Goal: Information Seeking & Learning: Learn about a topic

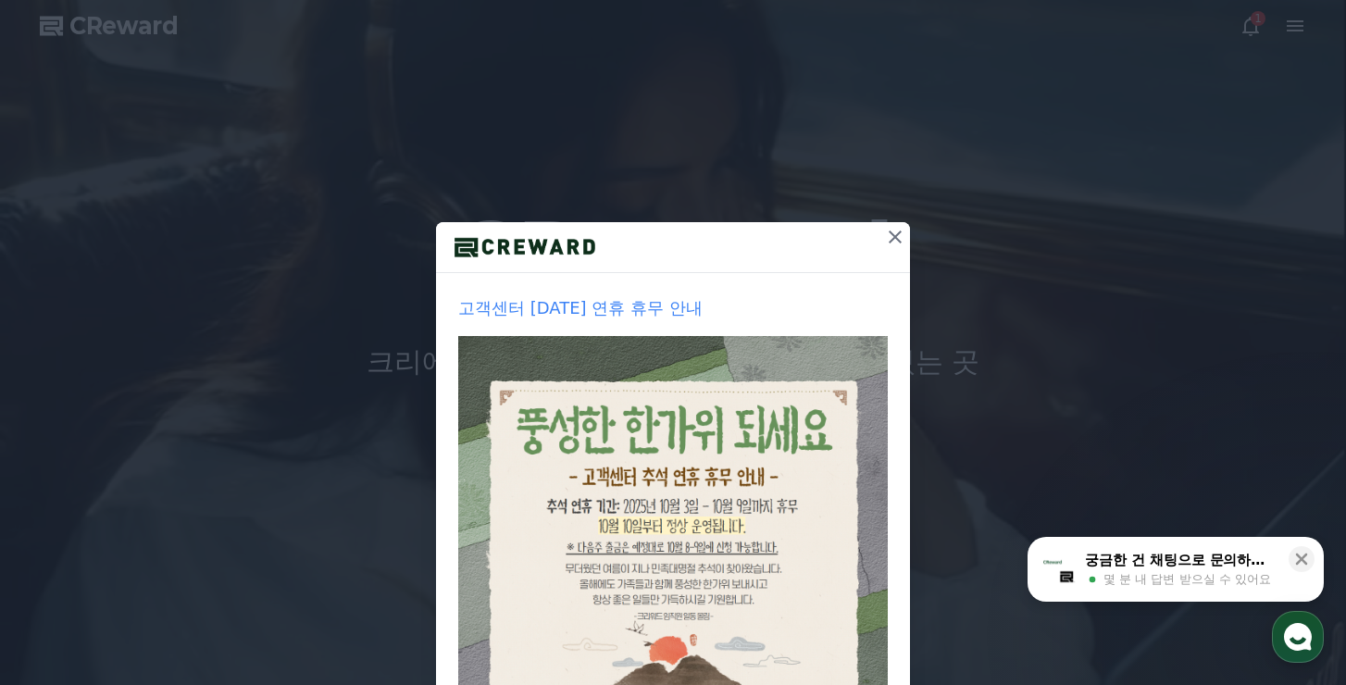
drag, startPoint x: 882, startPoint y: 243, endPoint x: 847, endPoint y: 256, distance: 36.6
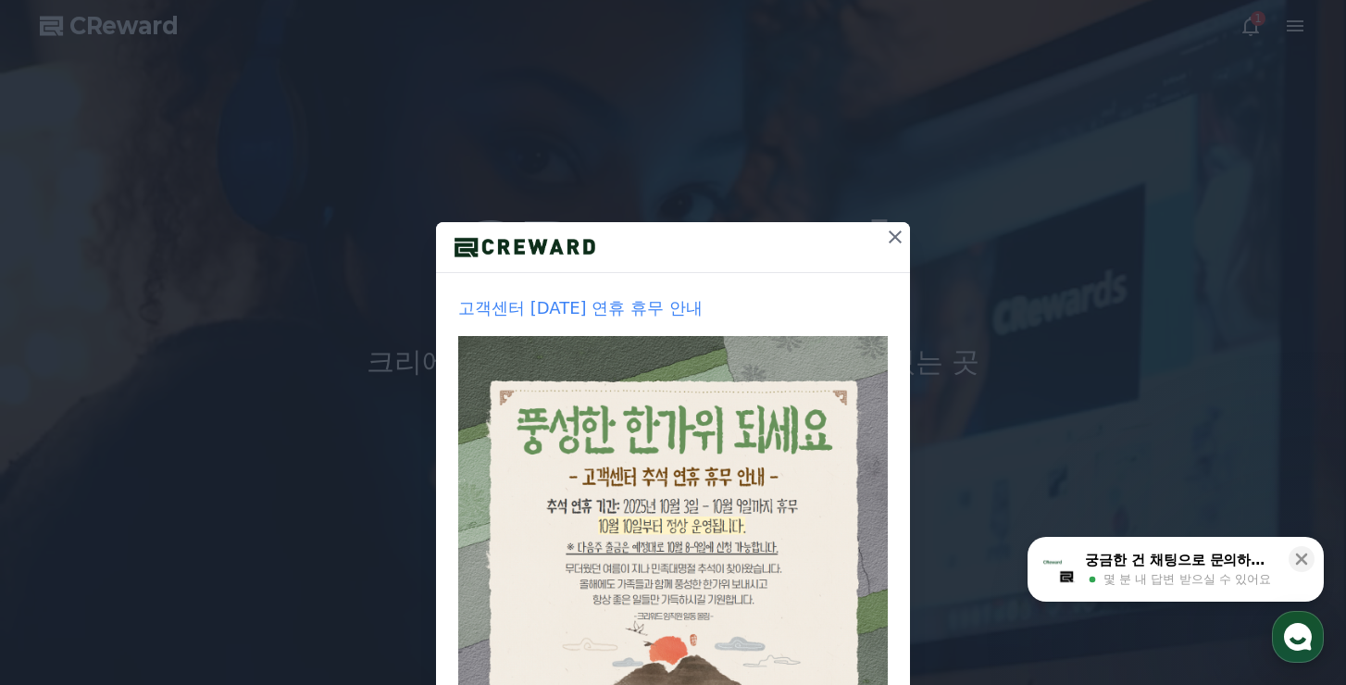
click at [884, 243] on icon at bounding box center [895, 237] width 22 height 22
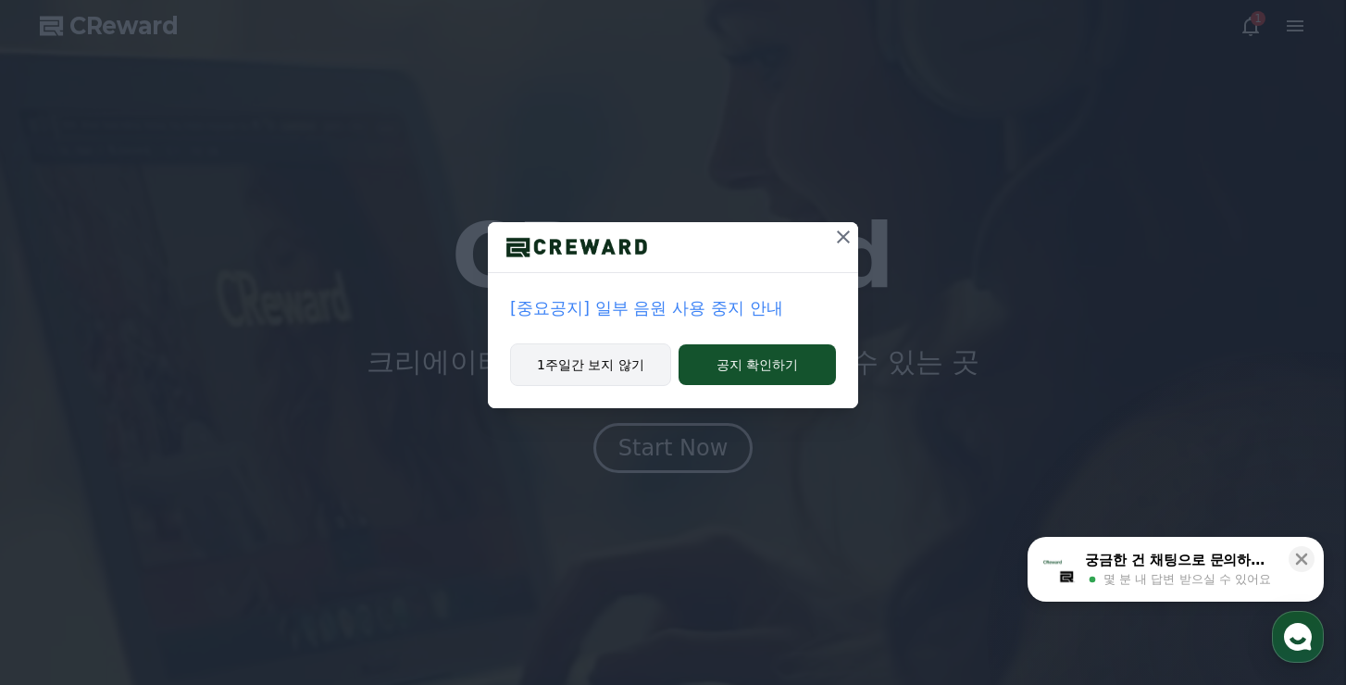
click at [623, 363] on button "1주일간 보지 않기" at bounding box center [590, 365] width 161 height 43
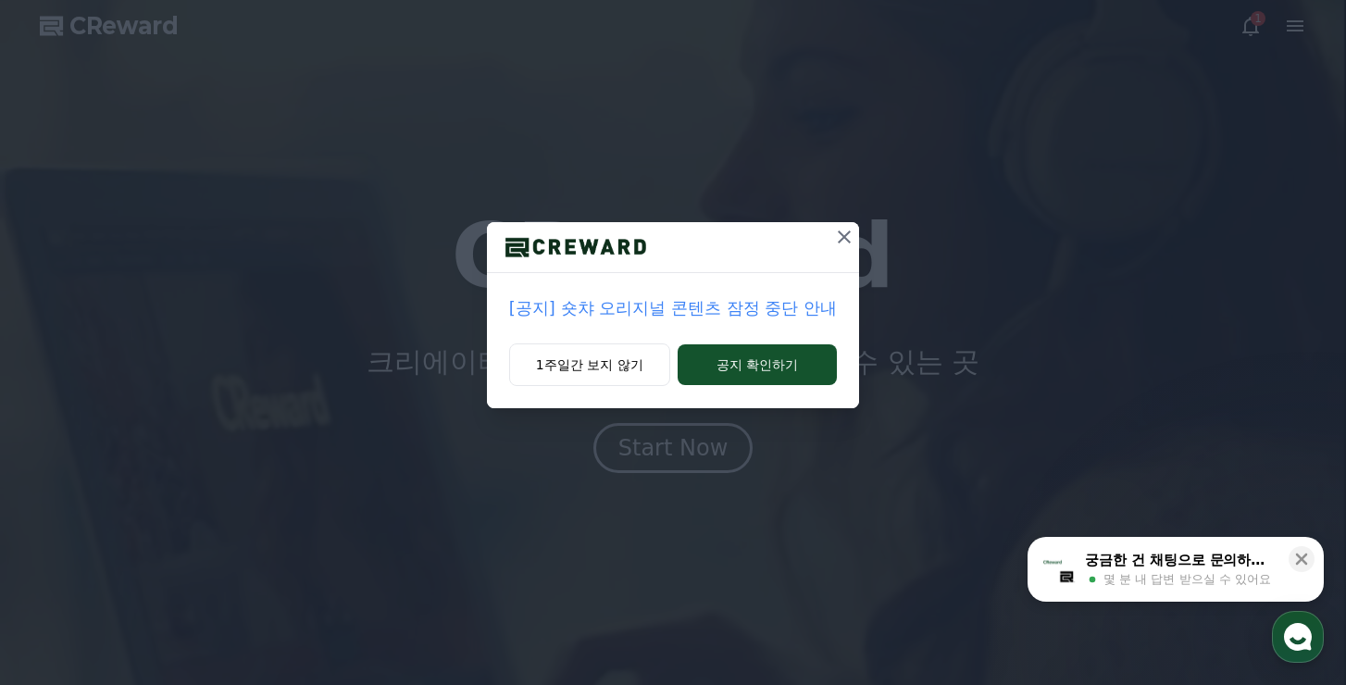
click at [704, 317] on p "[공지] 숏챠 오리지널 콘텐츠 잠정 중단 안내" at bounding box center [673, 308] width 328 height 26
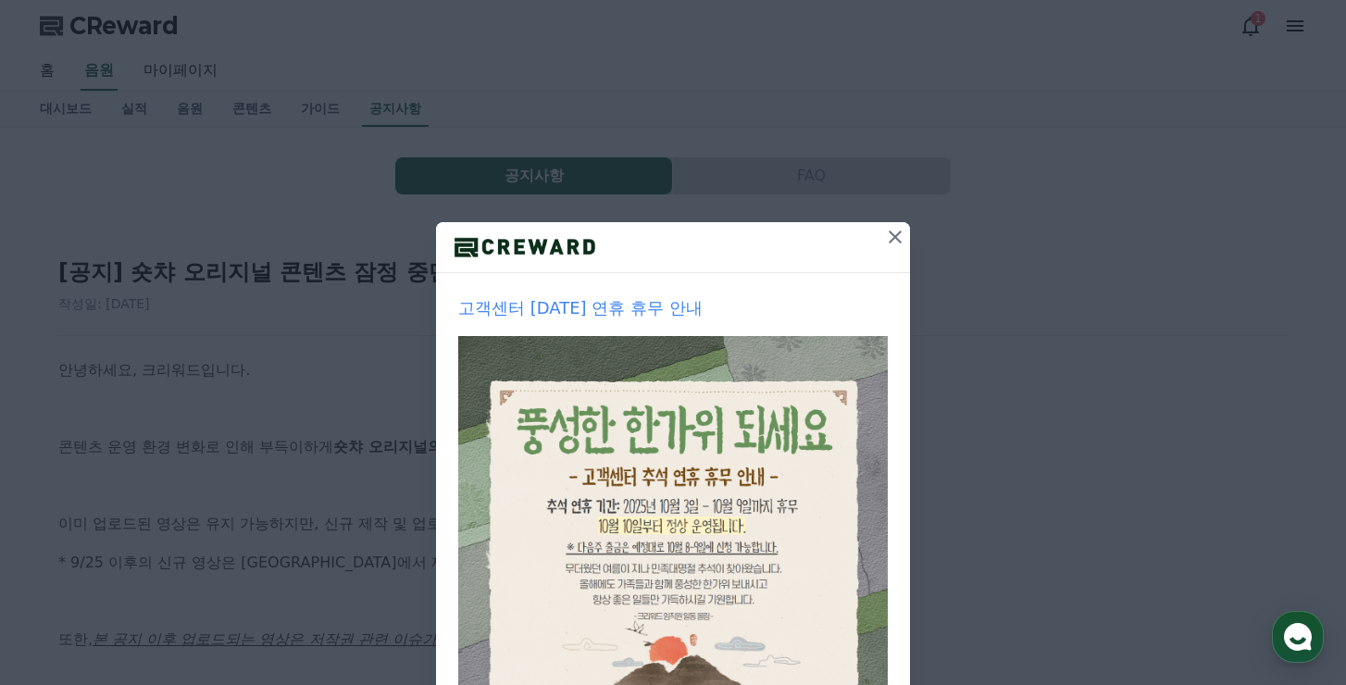
click at [891, 250] on button at bounding box center [896, 237] width 30 height 30
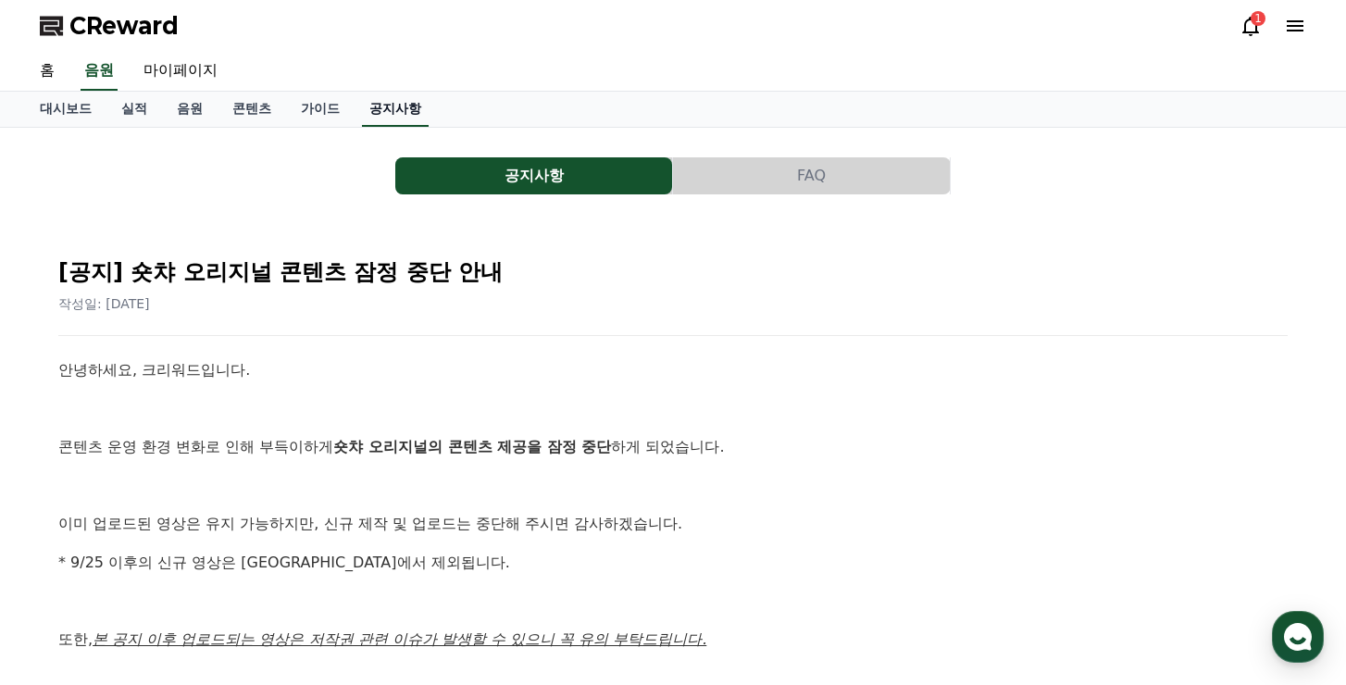
click at [400, 113] on link "공지사항" at bounding box center [395, 109] width 67 height 35
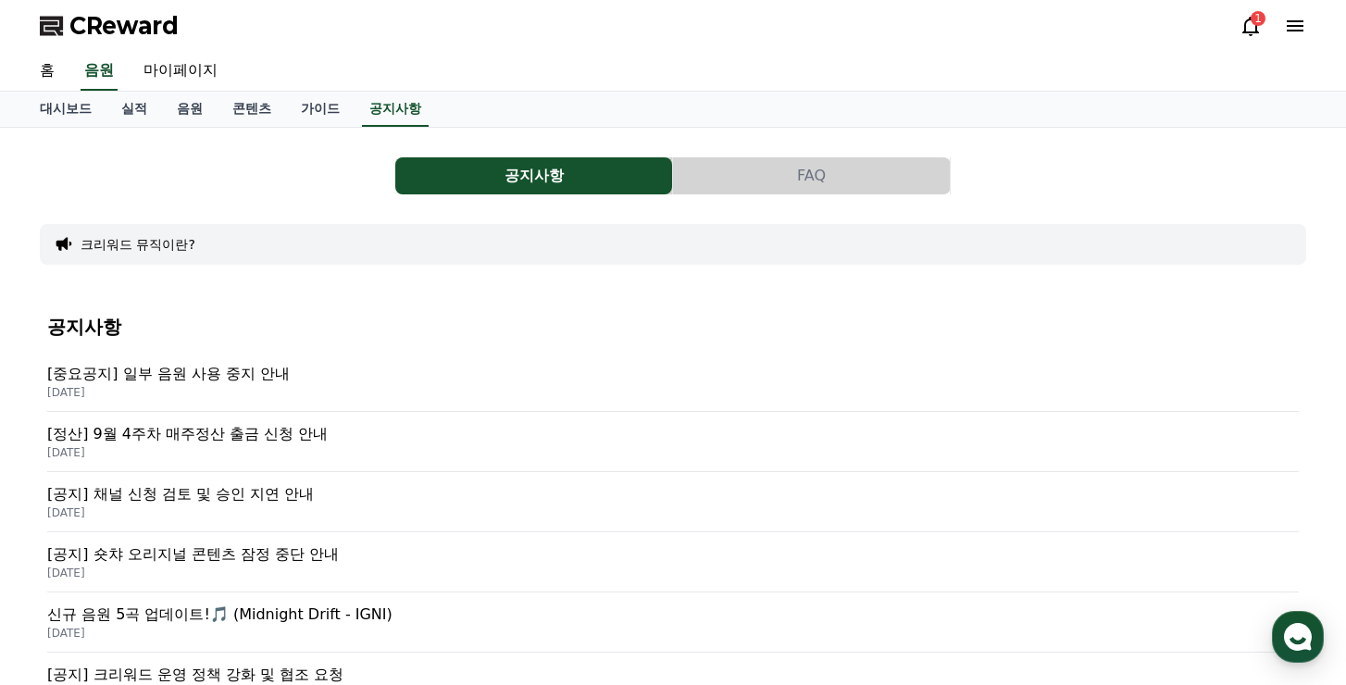
click at [267, 376] on p "[중요공지] 일부 음원 사용 중지 안내" at bounding box center [673, 374] width 1252 height 22
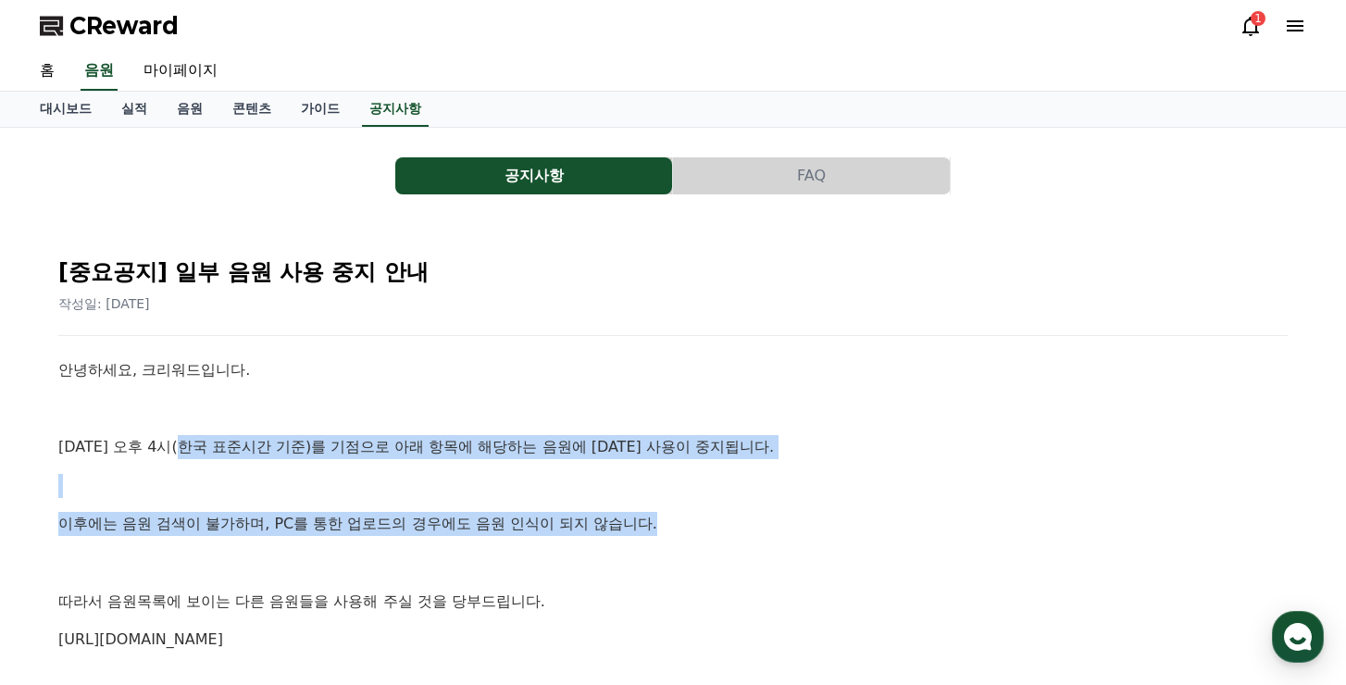
drag, startPoint x: 404, startPoint y: 445, endPoint x: 814, endPoint y: 498, distance: 413.6
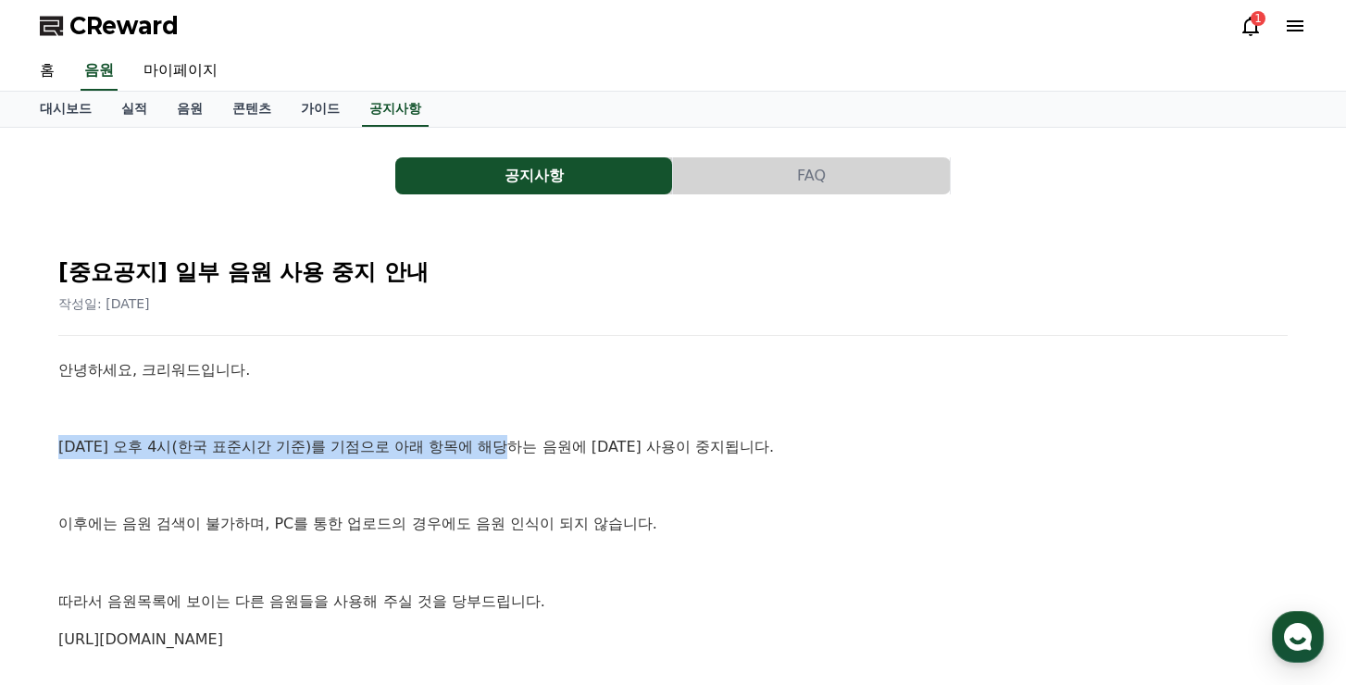
drag, startPoint x: 59, startPoint y: 452, endPoint x: 523, endPoint y: 445, distance: 464.0
click at [523, 445] on p "[DATE] 오후 4시(한국 표준시간 기준)를 기점으로 아래 항목에 해당하는 음원에 [DATE] 사용이 중지됩니다." at bounding box center [673, 447] width 1230 height 24
click at [876, 451] on p "[DATE] 오후 4시(한국 표준시간 기준)를 기점으로 아래 항목에 해당하는 음원에 [DATE] 사용이 중지됩니다." at bounding box center [673, 447] width 1230 height 24
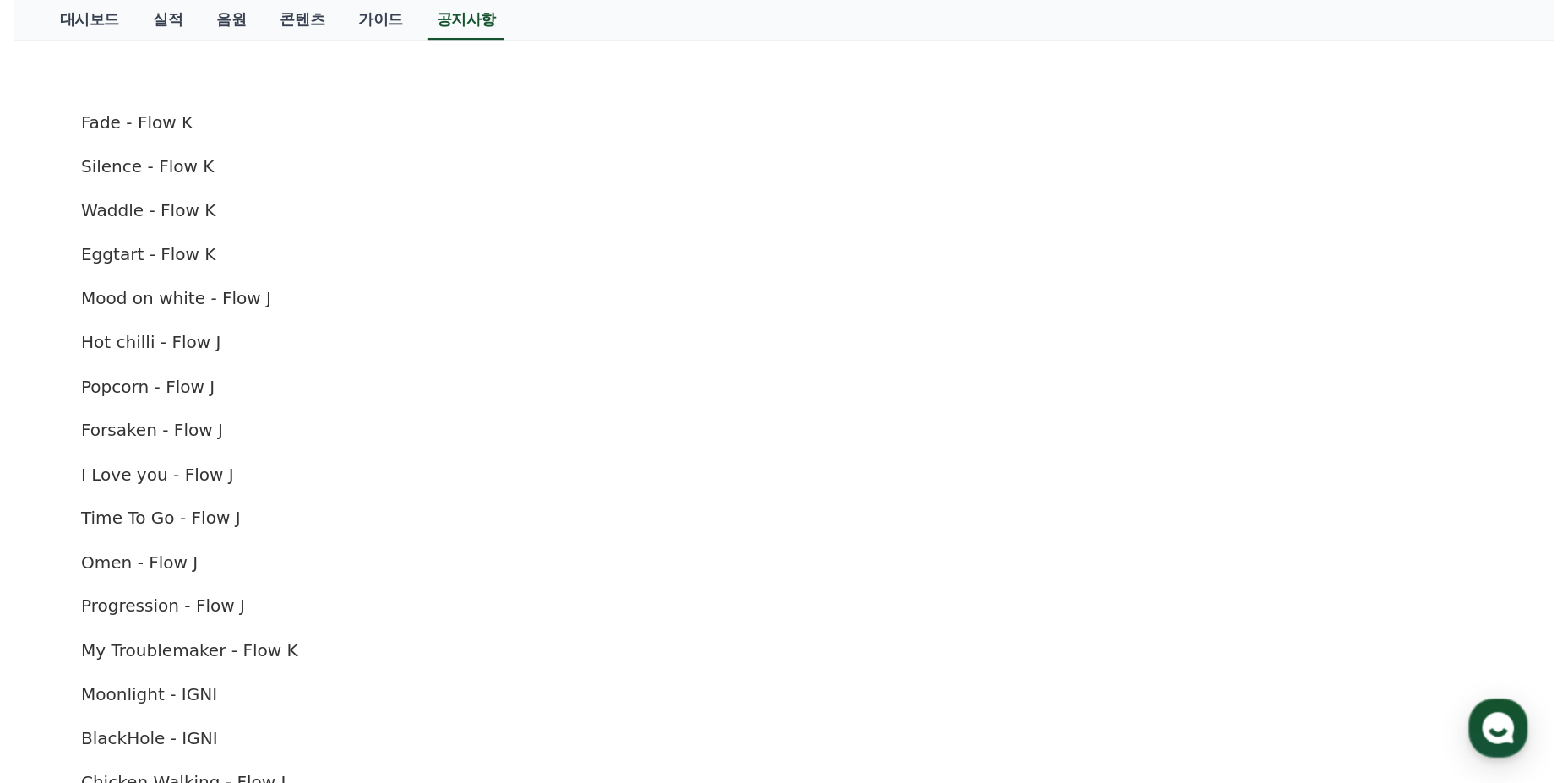
scroll to position [507, 0]
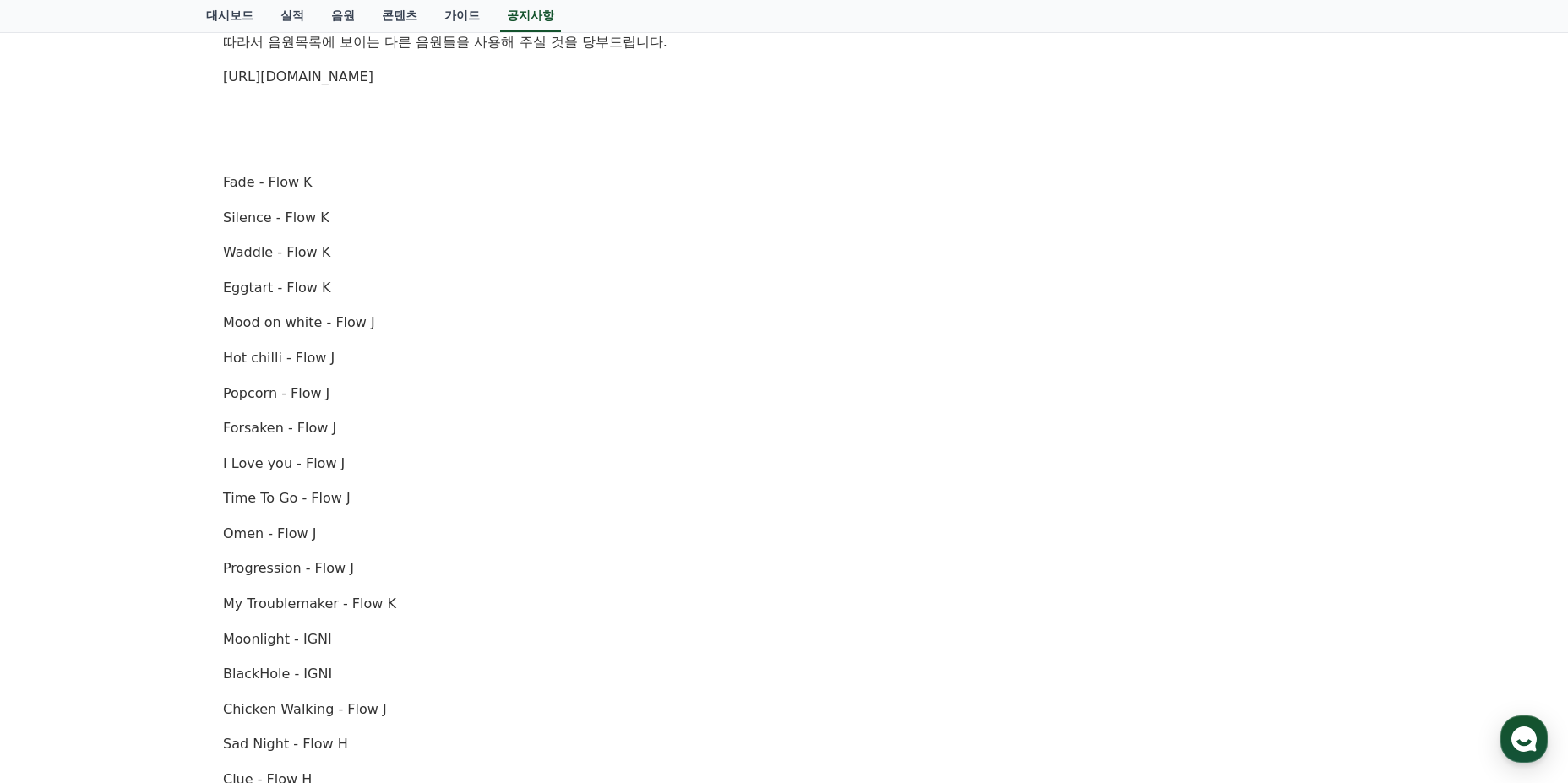
click at [612, 368] on p "Hot chilli - Flow J" at bounding box center [784, 359] width 1122 height 22
click at [842, 306] on div "안녕하세요, 크리워드입니다. [DATE] 오후 4시(한국 표준시간 기준)를 기점으로 아래 항목에 해당하는 음원에 [DATE] 사용이 중지됩니다…" at bounding box center [784, 481] width 1122 height 1322
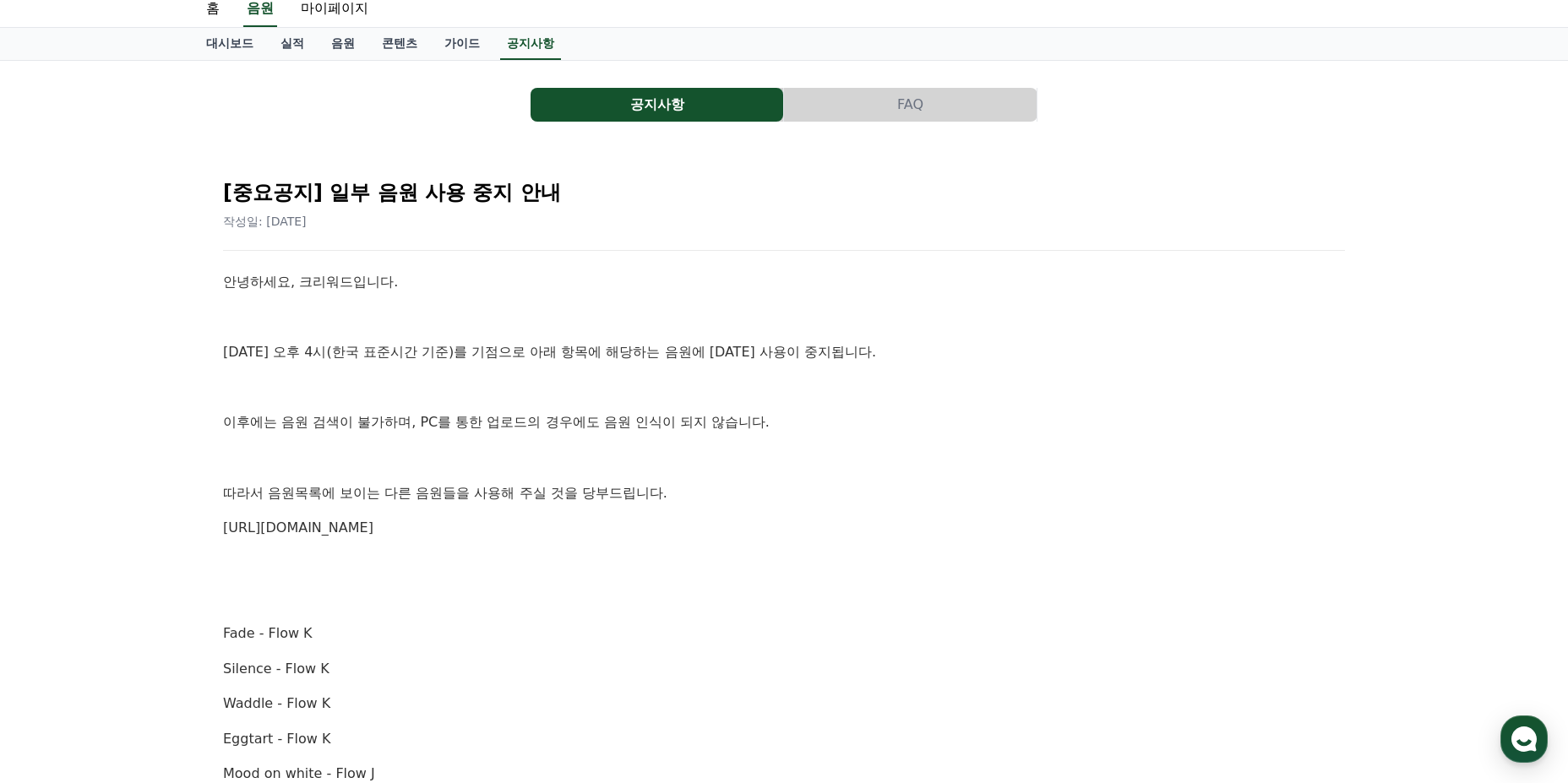
scroll to position [0, 0]
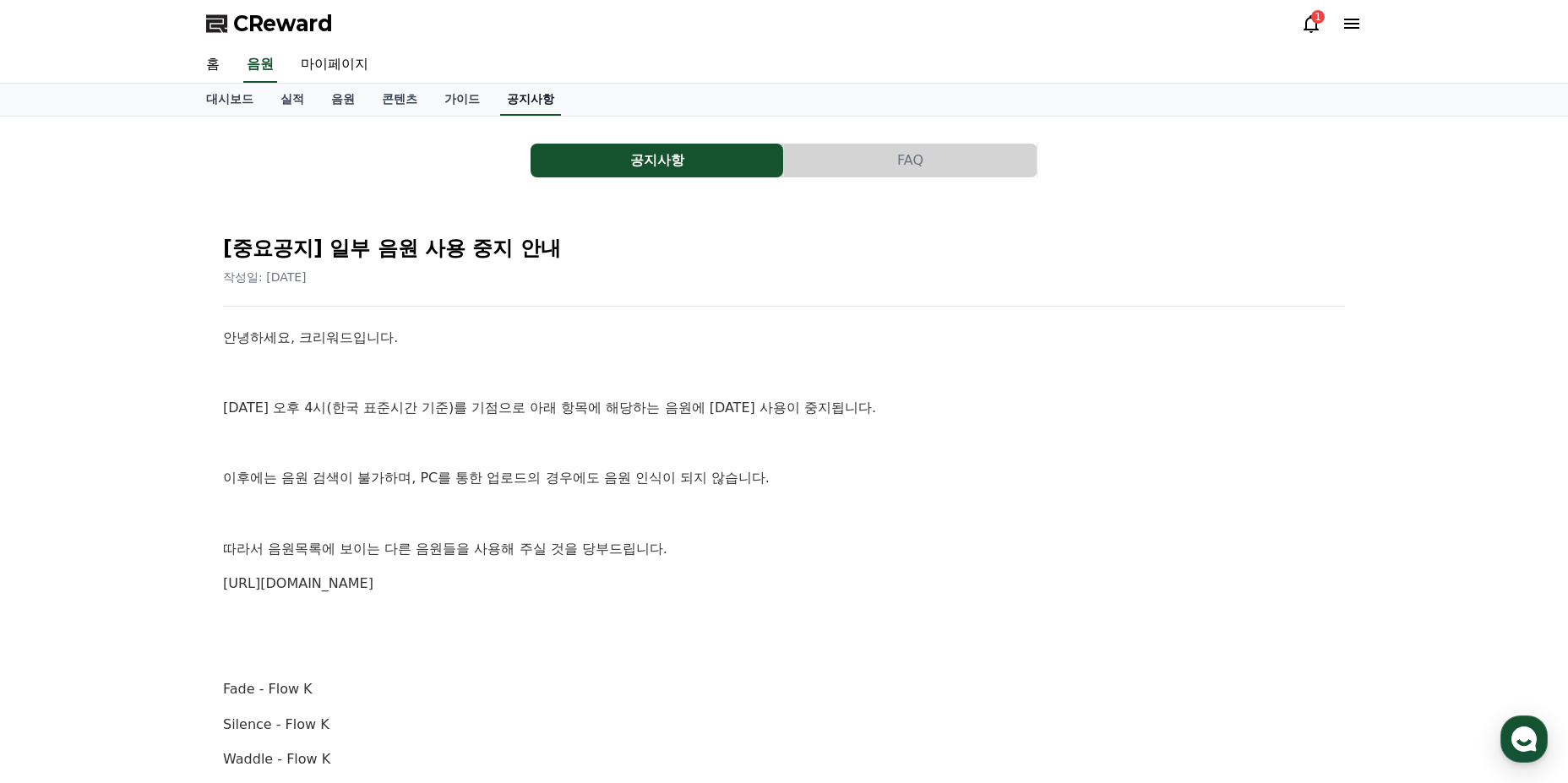
click at [532, 109] on link "공지사항" at bounding box center [530, 99] width 61 height 32
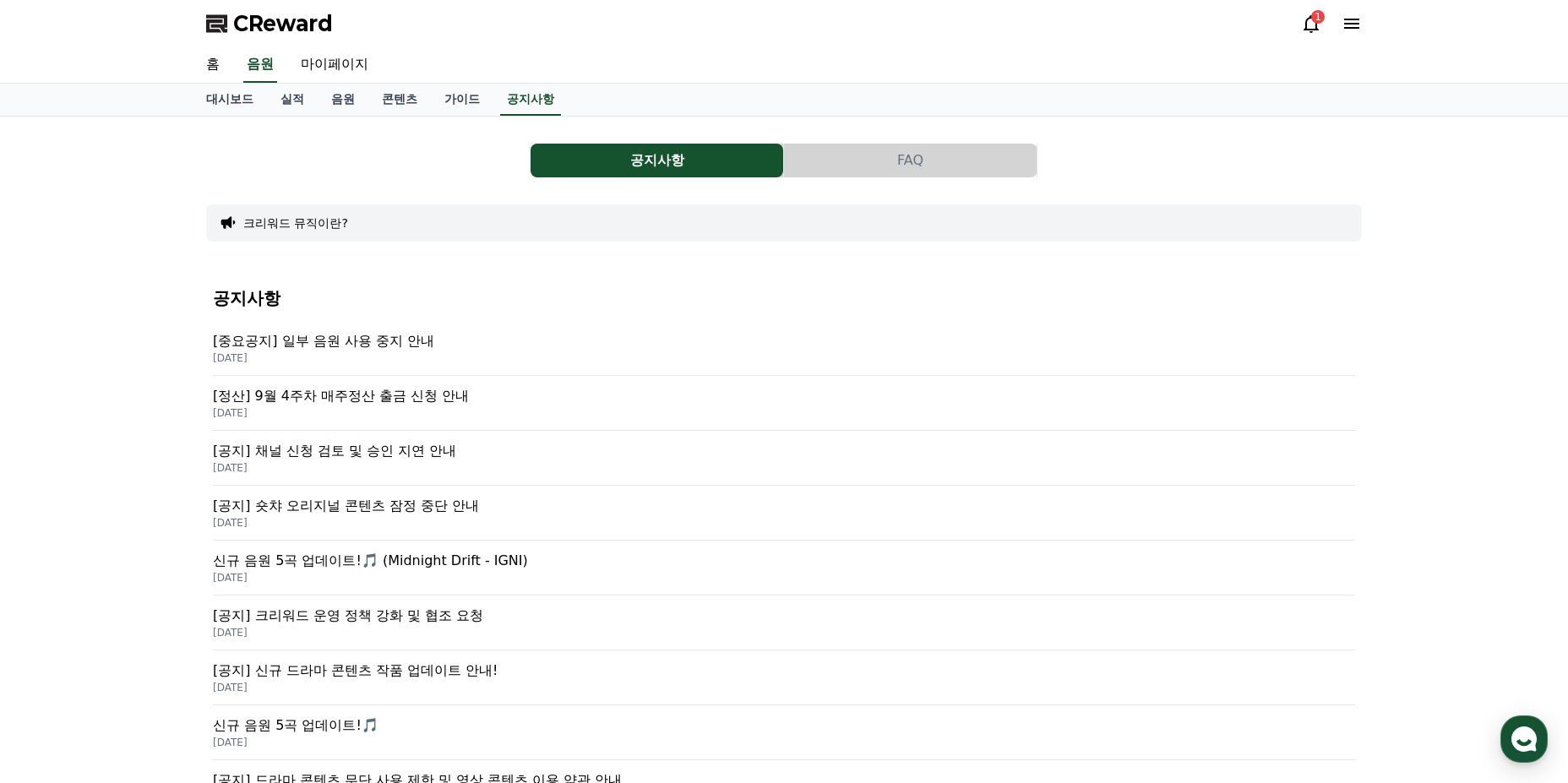
click at [359, 400] on p "[정산] 9월 4주차 매주정산 출금 신청 안내" at bounding box center [784, 396] width 1142 height 20
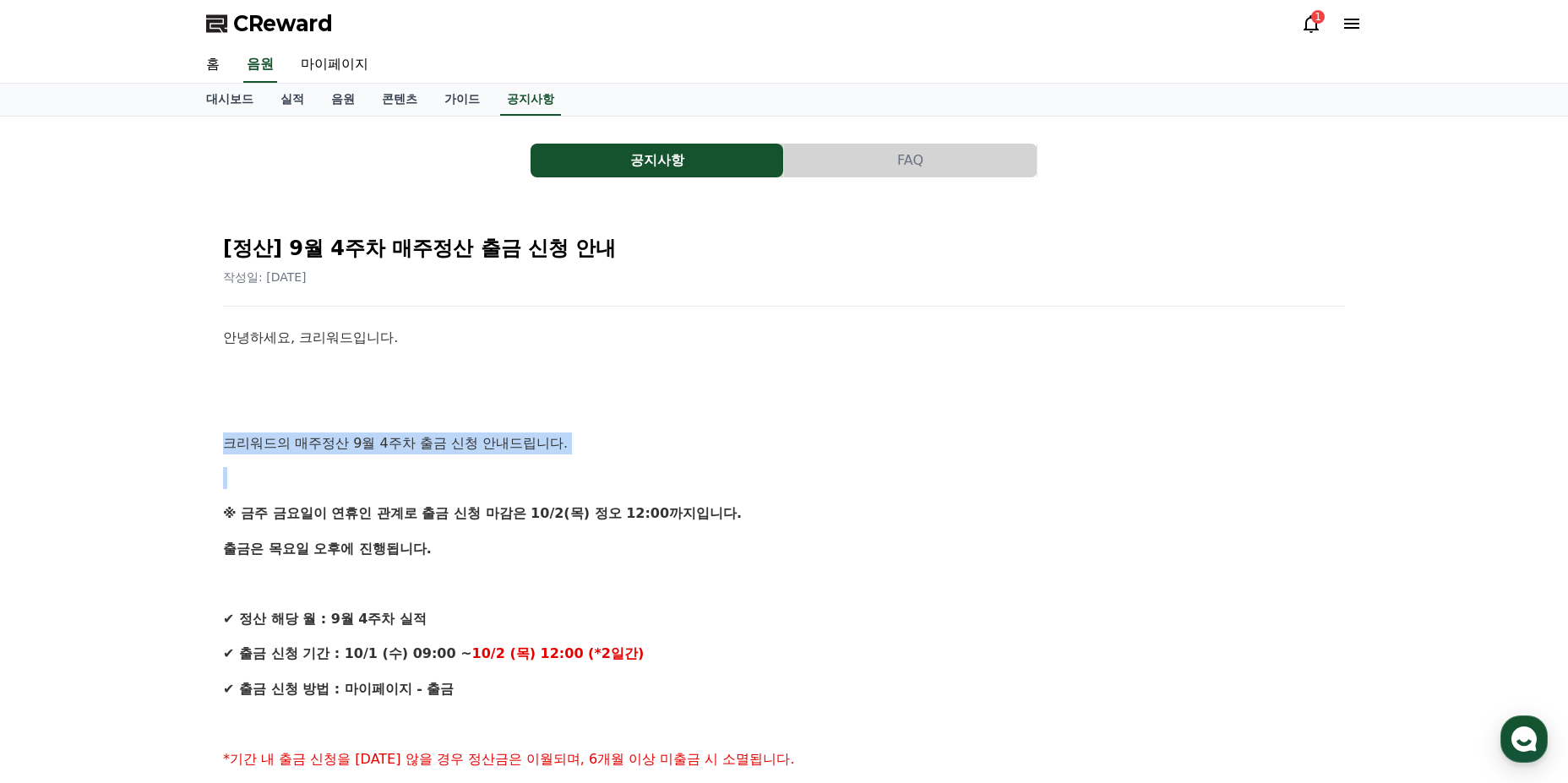
drag, startPoint x: 212, startPoint y: 449, endPoint x: 574, endPoint y: 462, distance: 362.2
click at [688, 447] on p "크리워드의 매주정산 9월 4주차 출금 신청 안내드립니다." at bounding box center [784, 444] width 1122 height 22
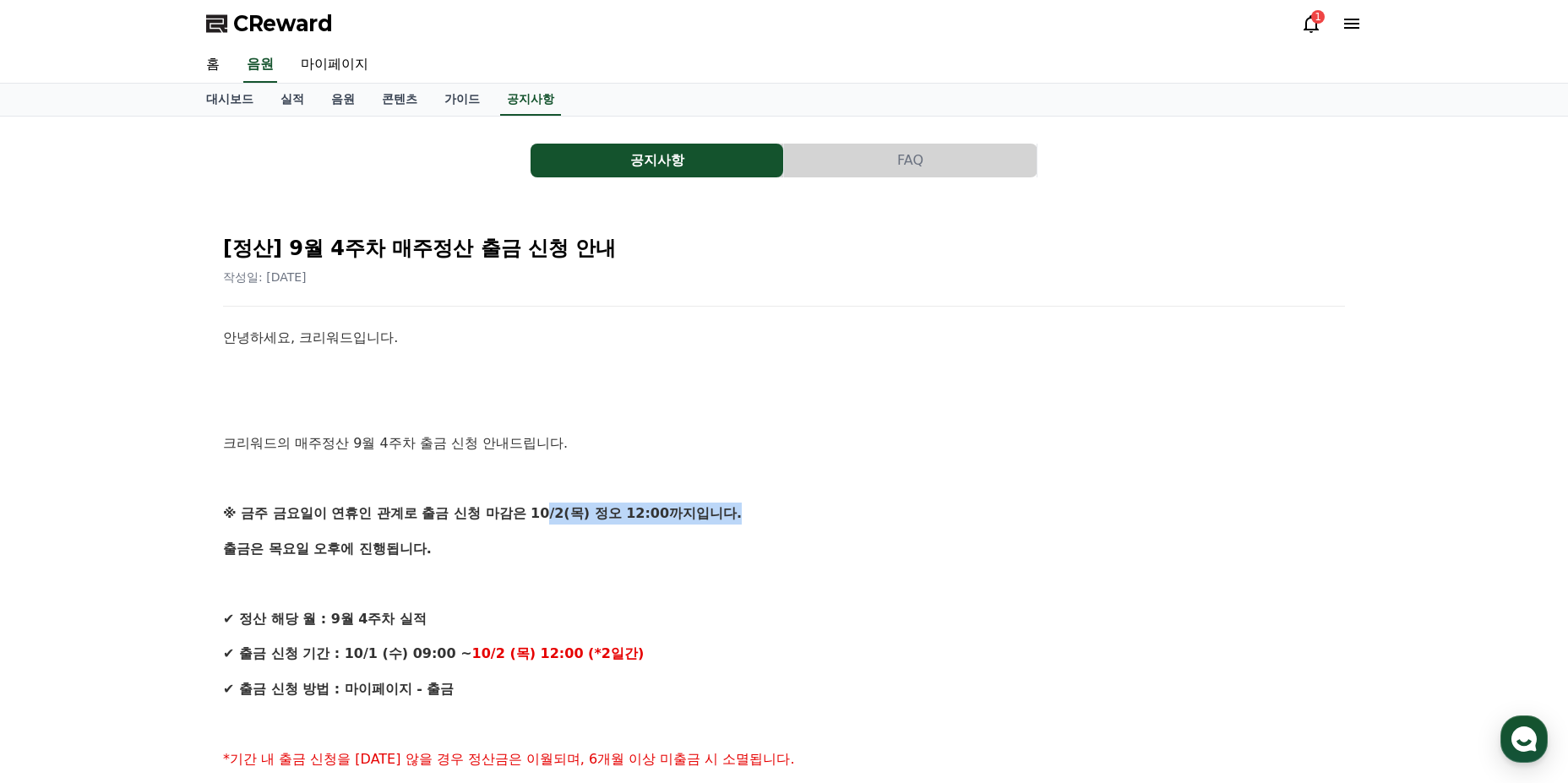
drag, startPoint x: 543, startPoint y: 523, endPoint x: 724, endPoint y: 523, distance: 181.0
click at [724, 523] on p "※ 금주 금요일이 연휴인 관계로 출금 신청 마감은 10/2(목) 정오 12:00까지입니다." at bounding box center [784, 514] width 1122 height 22
click at [785, 454] on p "크리워드의 매주정산 9월 4주차 출금 신청 안내드립니다." at bounding box center [784, 444] width 1122 height 22
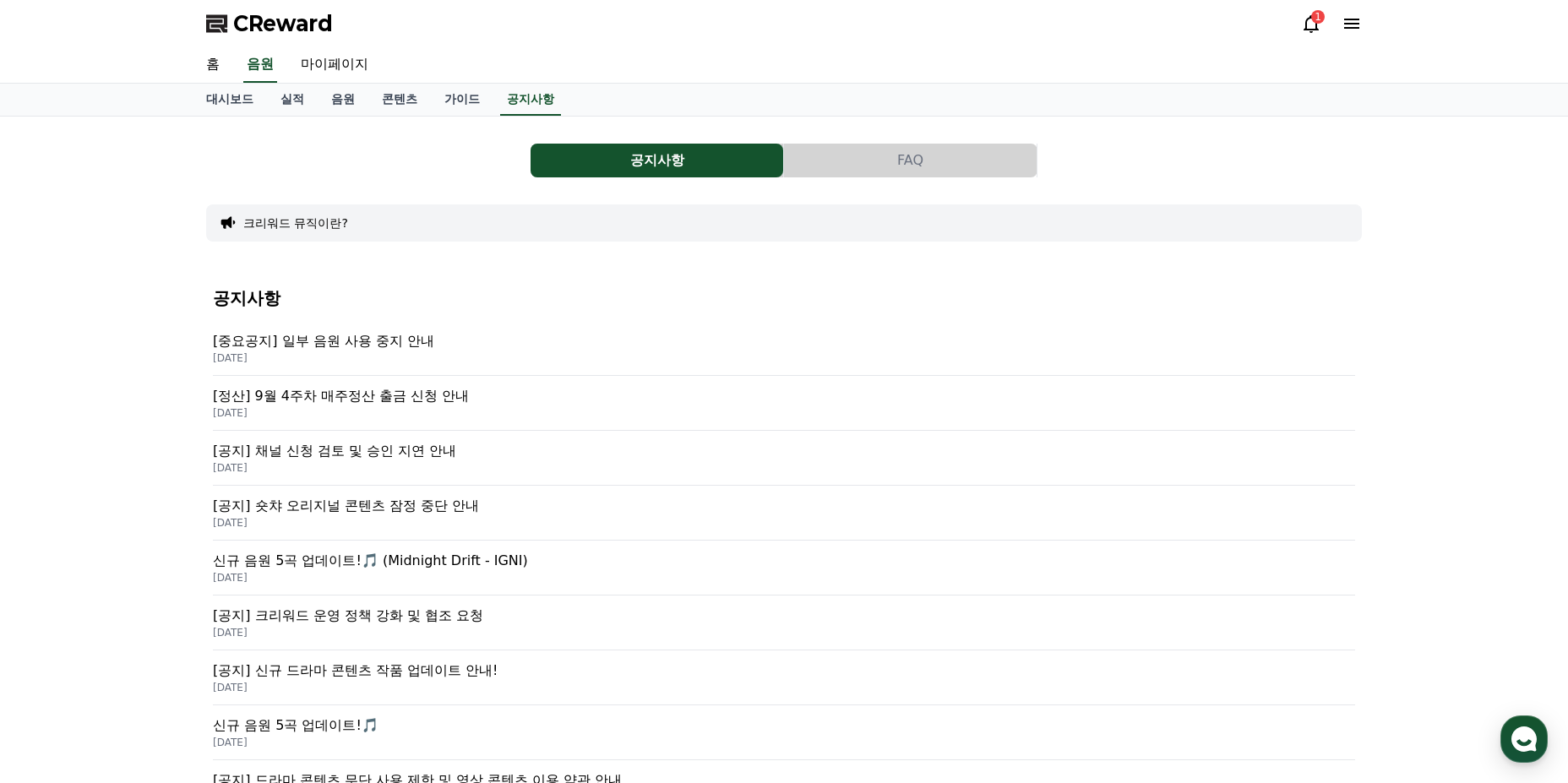
scroll to position [85, 0]
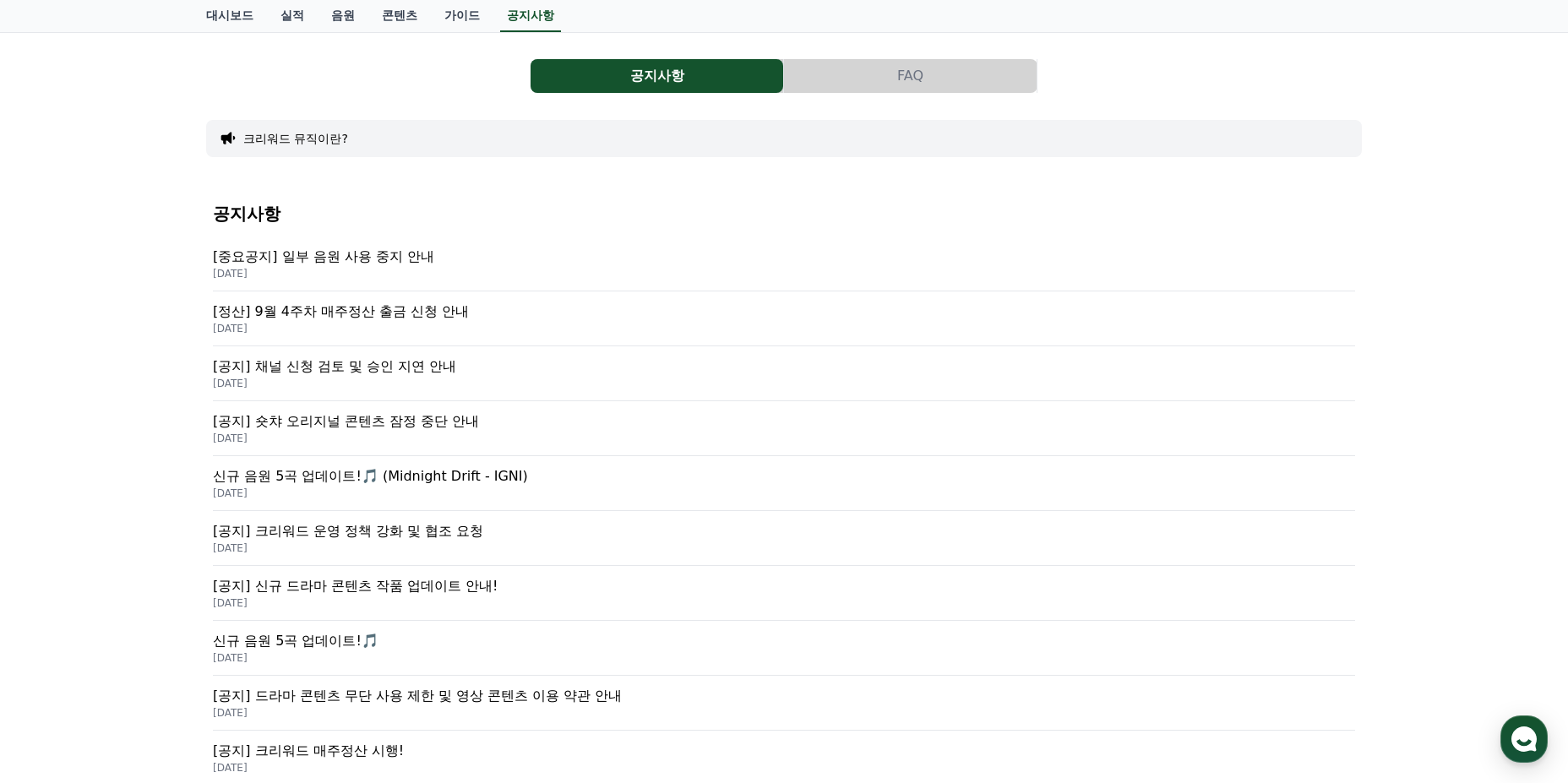
click at [128, 548] on div "공지사항 FAQ 크리워드 뮤직이란? 공지사항 [중요공지] 일부 음원 사용 중지 안내 [DATE] [정산] 9월 4주차 매주정산 출금 신청 안내…" at bounding box center [784, 590] width 1568 height 1117
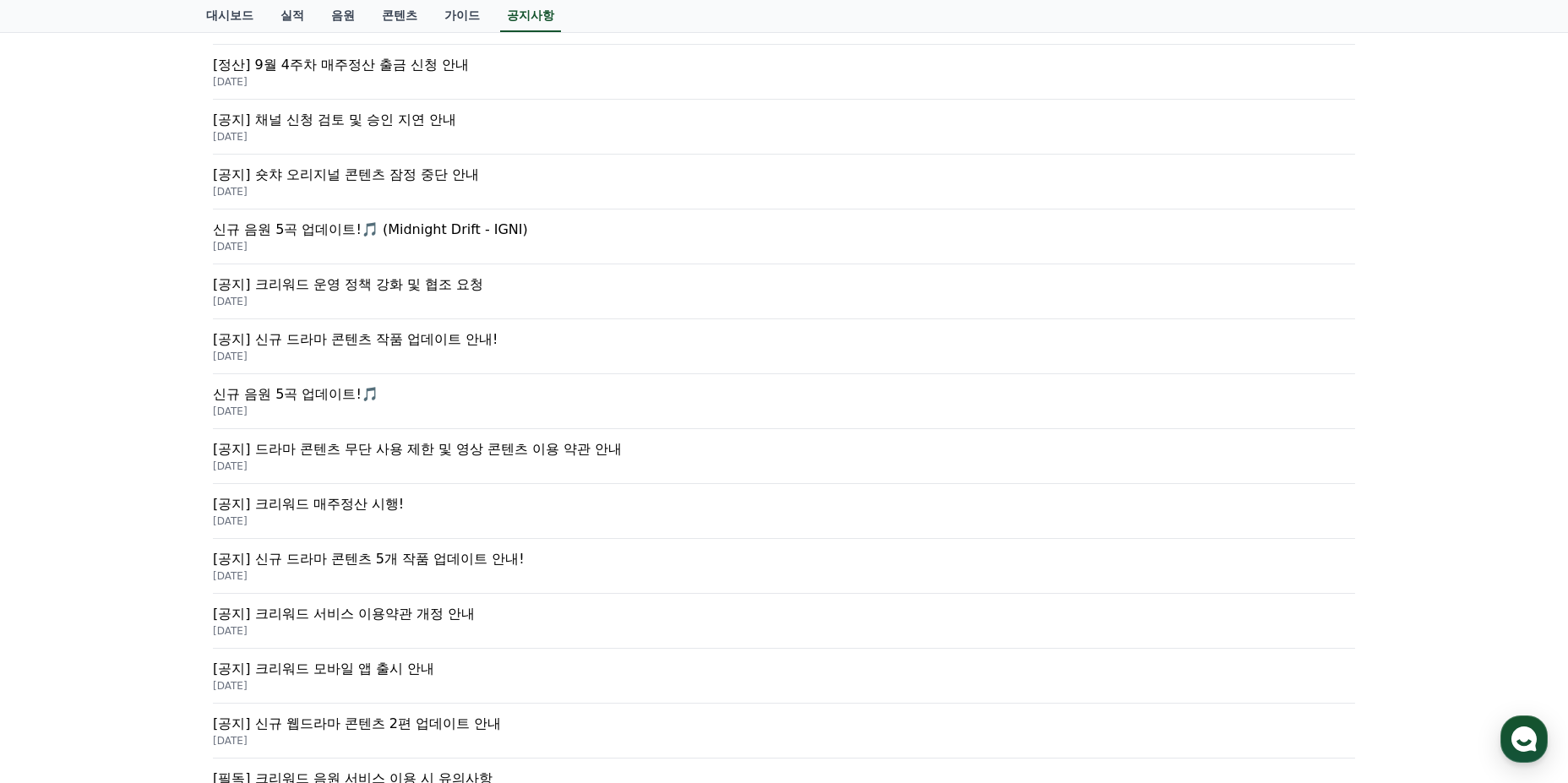
scroll to position [338, 0]
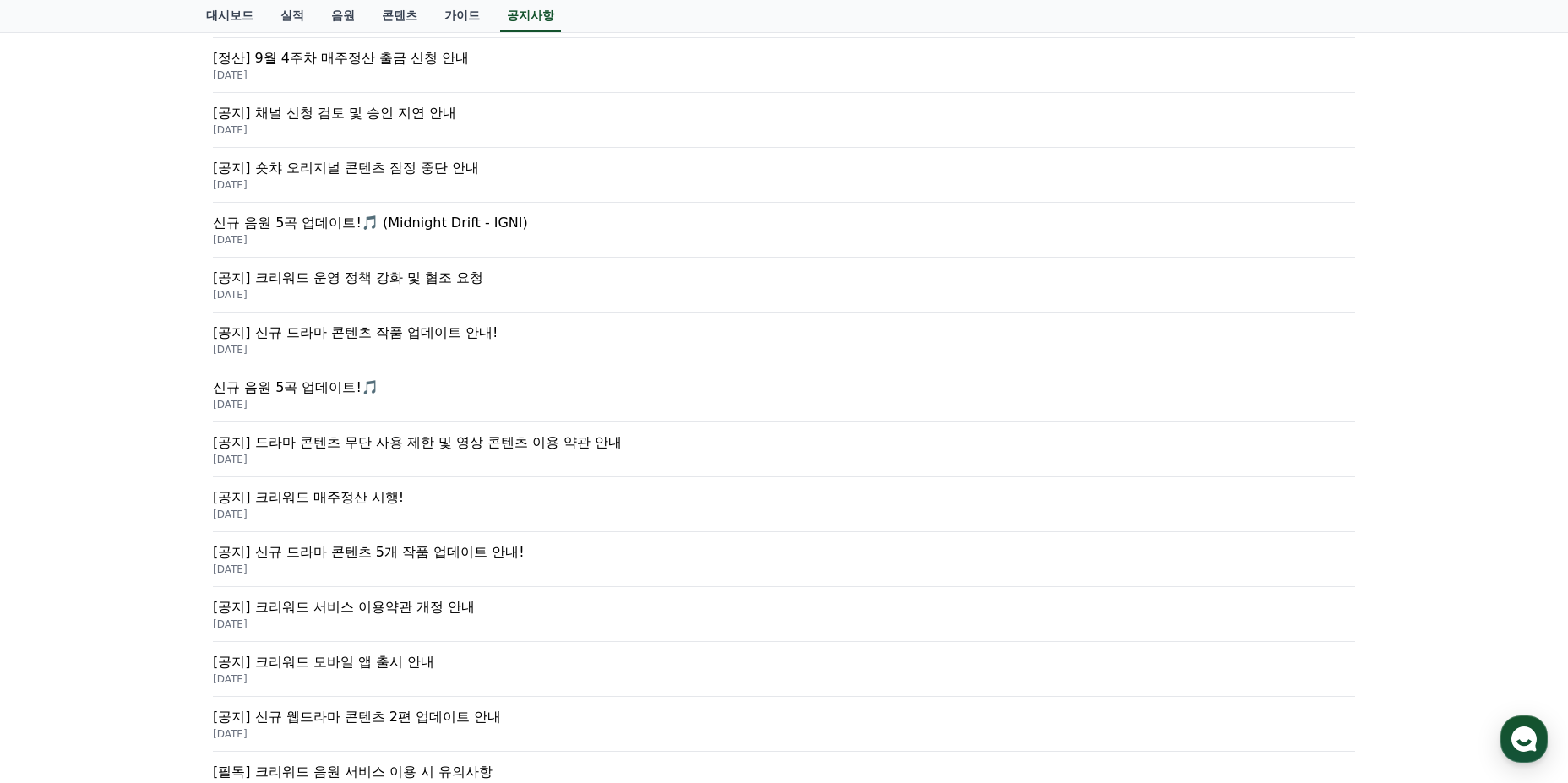
click at [141, 509] on div "공지사항 FAQ 크리워드 뮤직이란? 공지사항 [중요공지] 일부 음원 사용 중지 안내 [DATE] [정산] 9월 4주차 매주정산 출금 신청 안내…" at bounding box center [784, 337] width 1568 height 1117
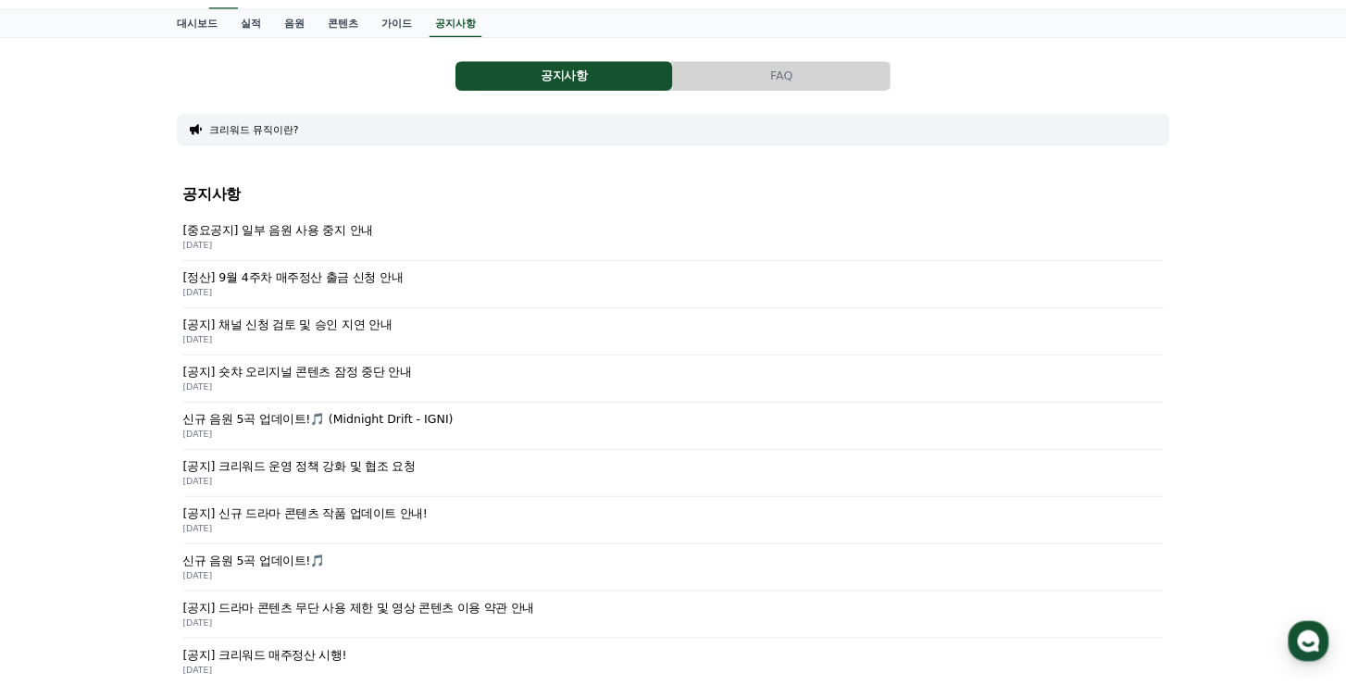
scroll to position [0, 0]
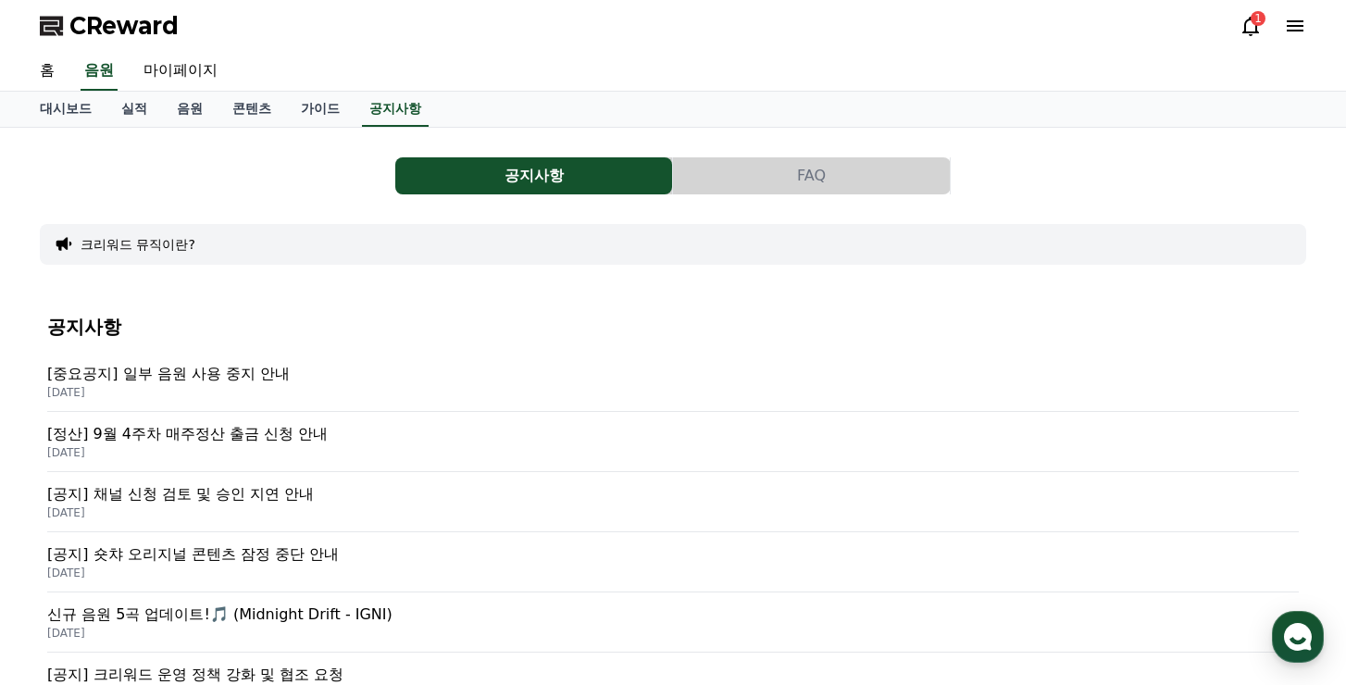
click at [1250, 22] on icon at bounding box center [1251, 26] width 22 height 22
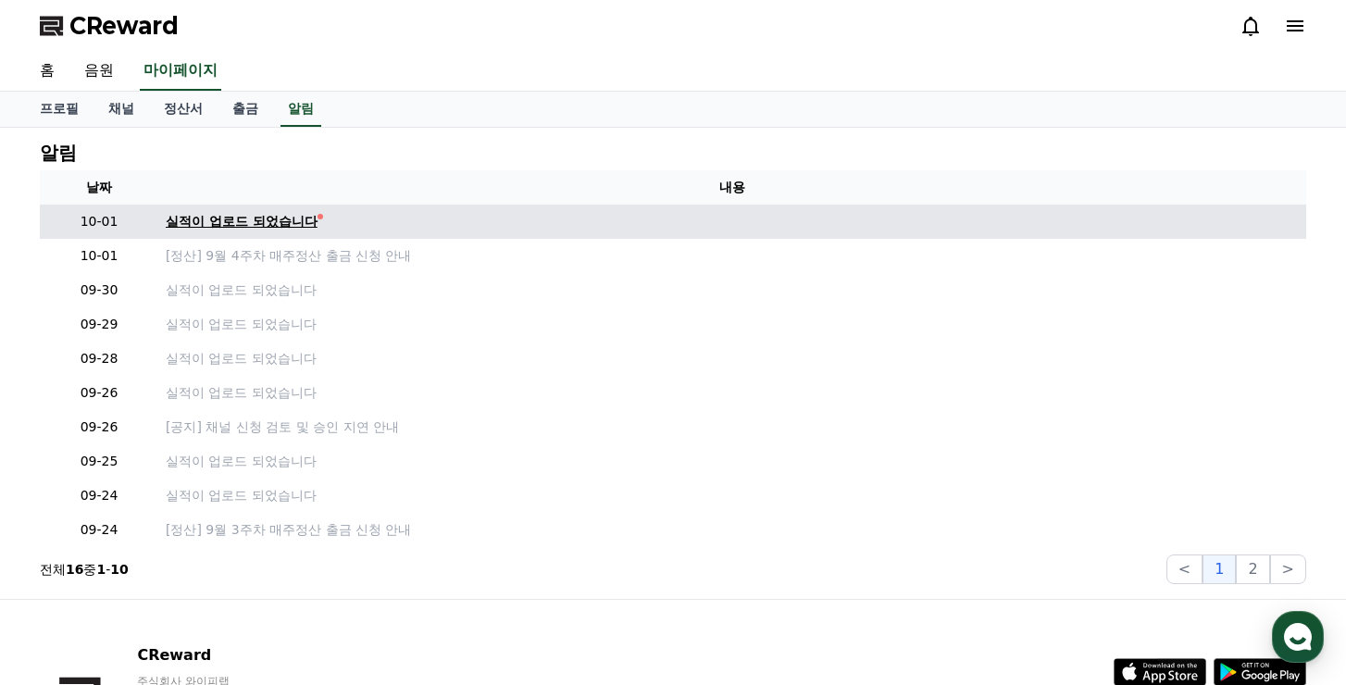
click at [292, 224] on div "실적이 업로드 되었습니다" at bounding box center [242, 221] width 152 height 19
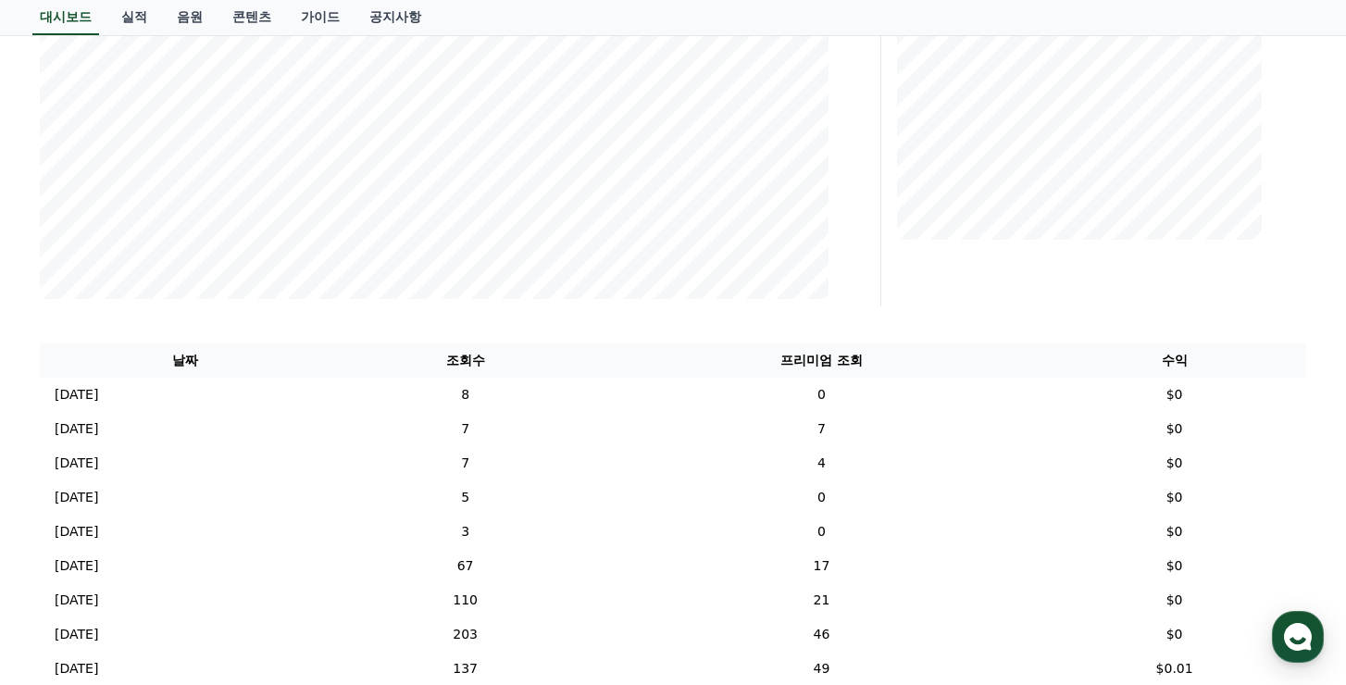
scroll to position [648, 0]
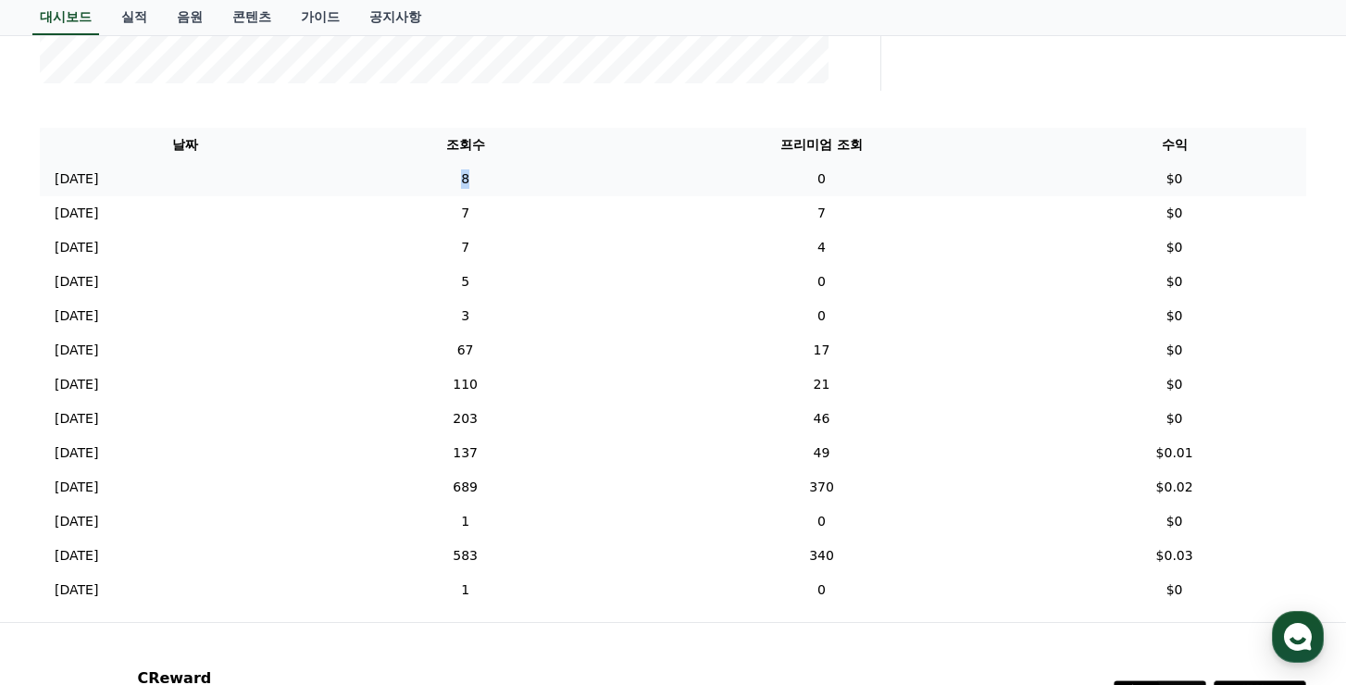
drag, startPoint x: 510, startPoint y: 178, endPoint x: 556, endPoint y: 178, distance: 45.4
click at [556, 178] on td "8" at bounding box center [465, 179] width 270 height 34
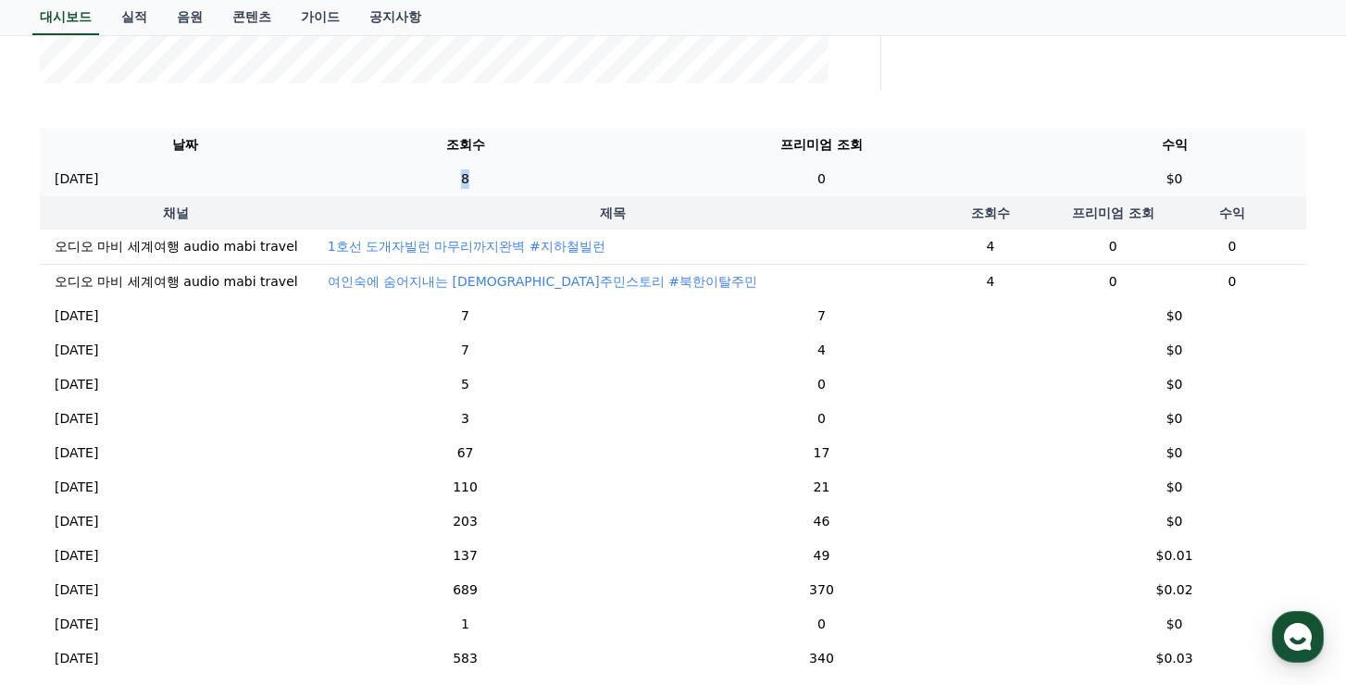
click at [593, 176] on td "8" at bounding box center [465, 179] width 270 height 34
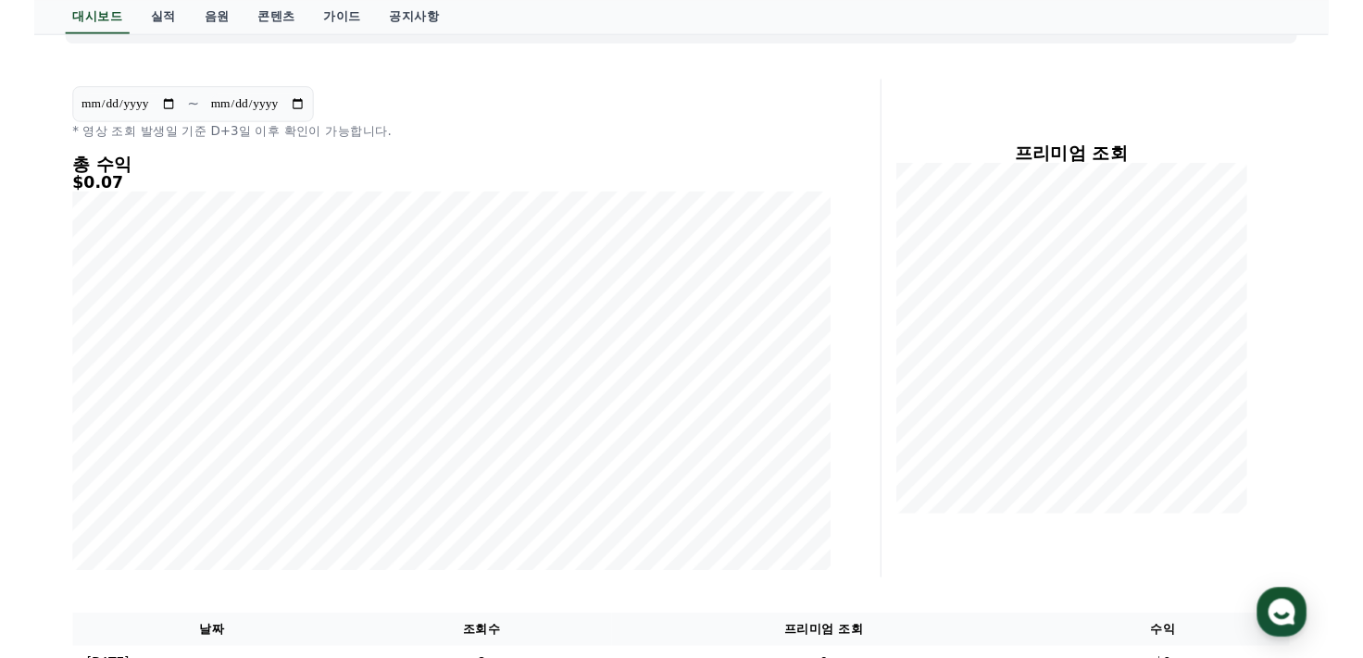
scroll to position [0, 0]
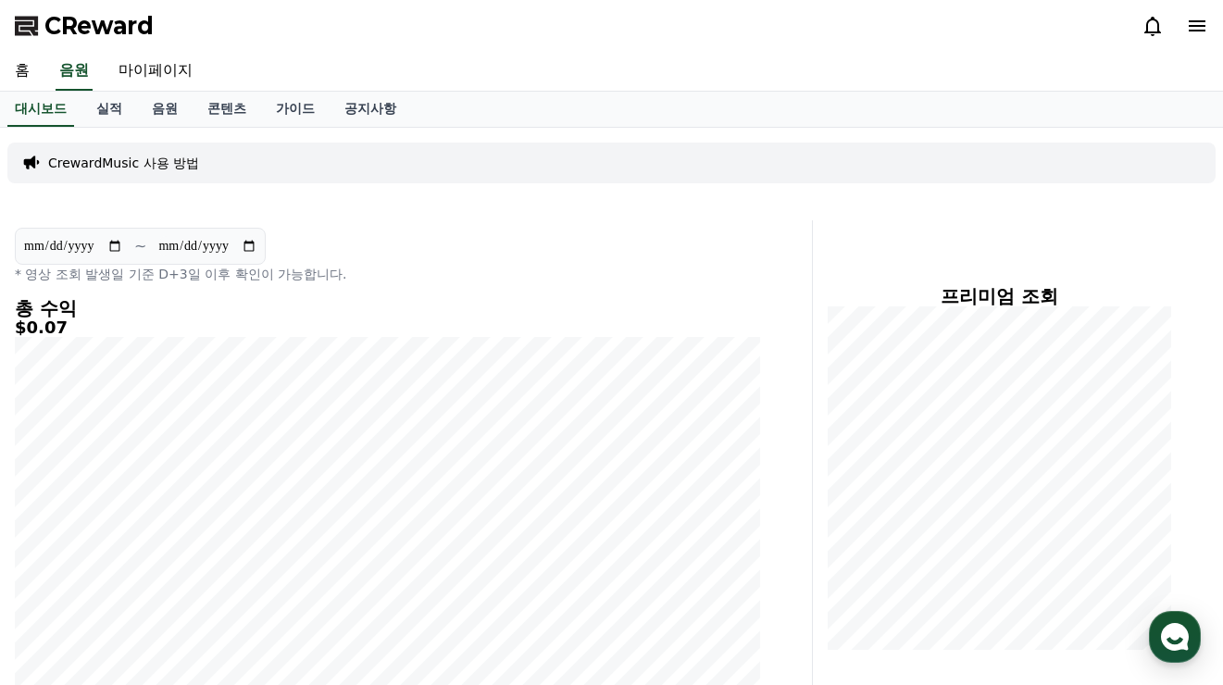
click at [954, 97] on div "대시보드 실적 음원 콘텐츠 가이드 공지사항" at bounding box center [611, 109] width 1223 height 35
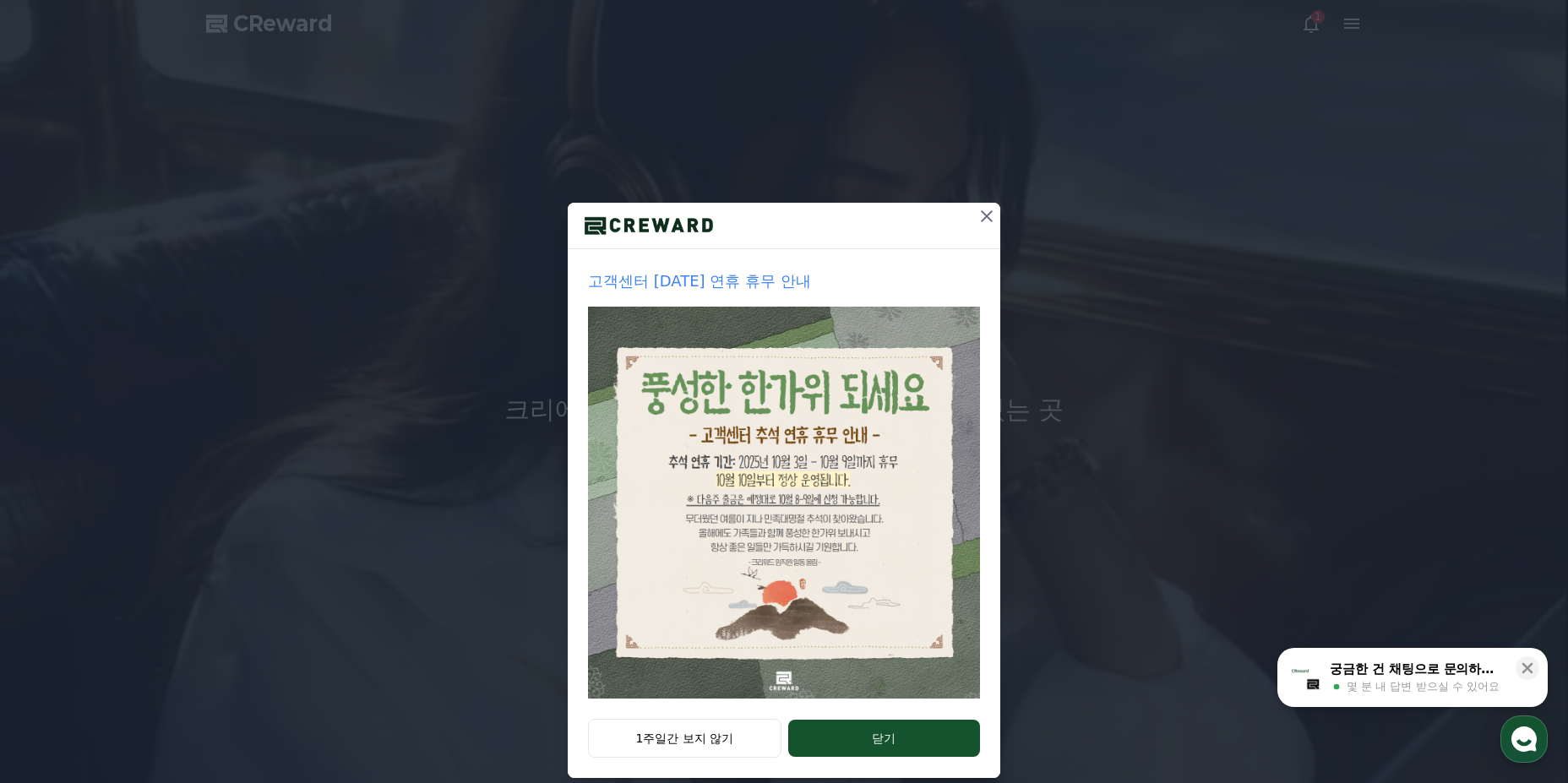
click at [981, 214] on icon at bounding box center [986, 216] width 20 height 20
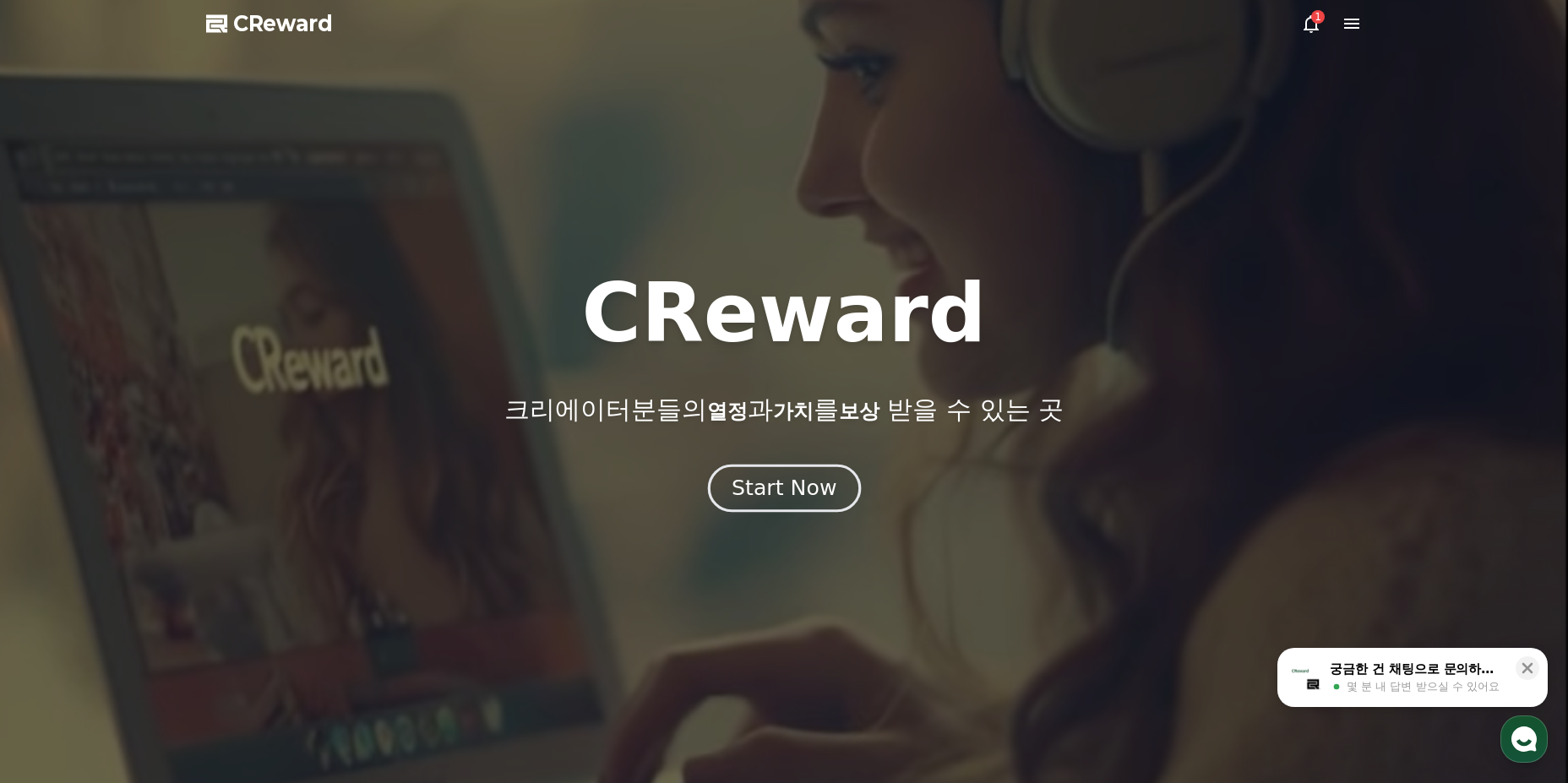
click at [797, 483] on div "Start Now" at bounding box center [784, 488] width 105 height 28
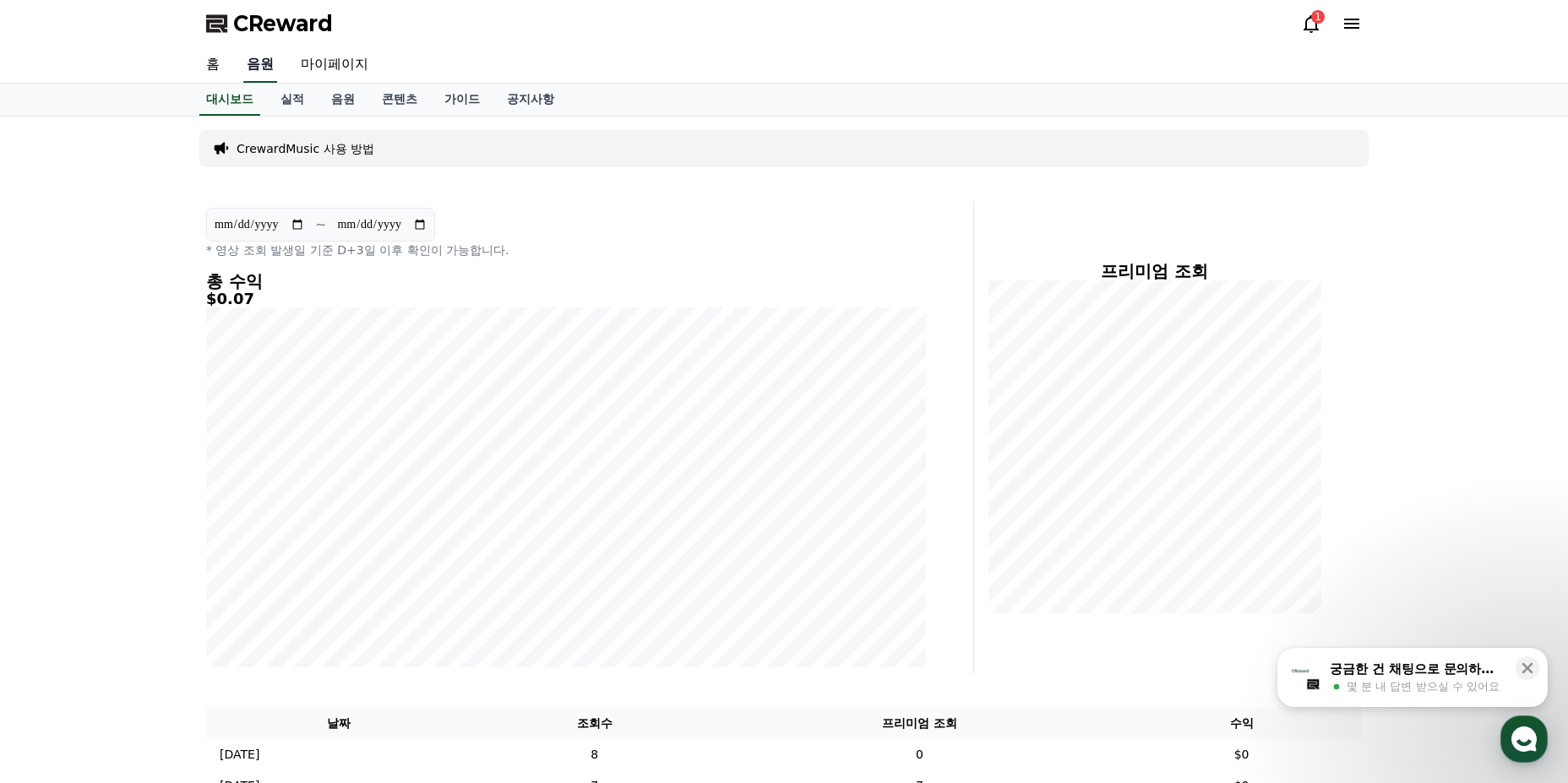
click at [271, 64] on link "음원" at bounding box center [260, 65] width 34 height 36
click at [216, 74] on link "홈" at bounding box center [213, 65] width 40 height 36
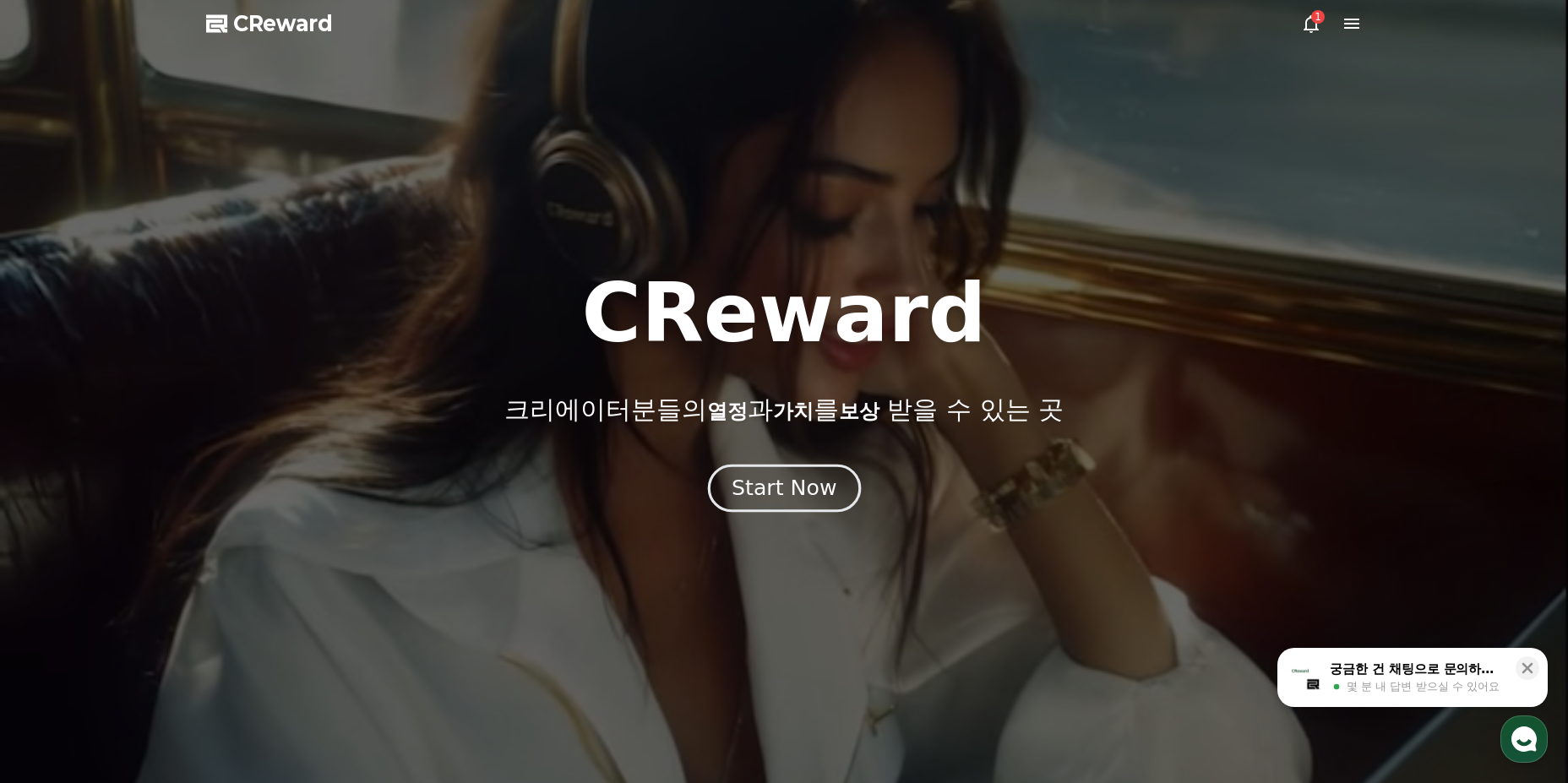
click at [747, 509] on button "Start Now" at bounding box center [784, 487] width 153 height 48
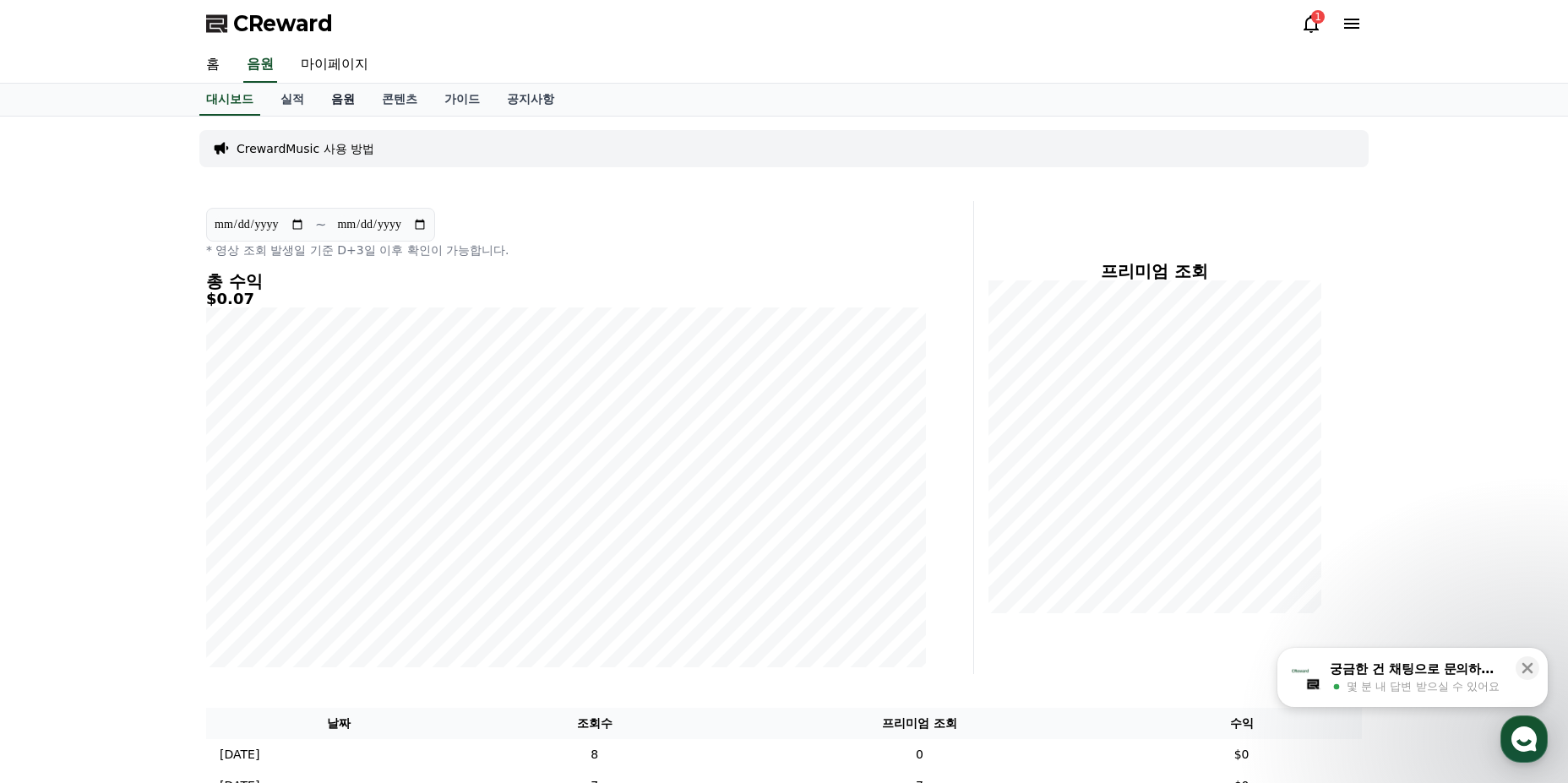
click at [355, 110] on link "음원" at bounding box center [343, 99] width 51 height 32
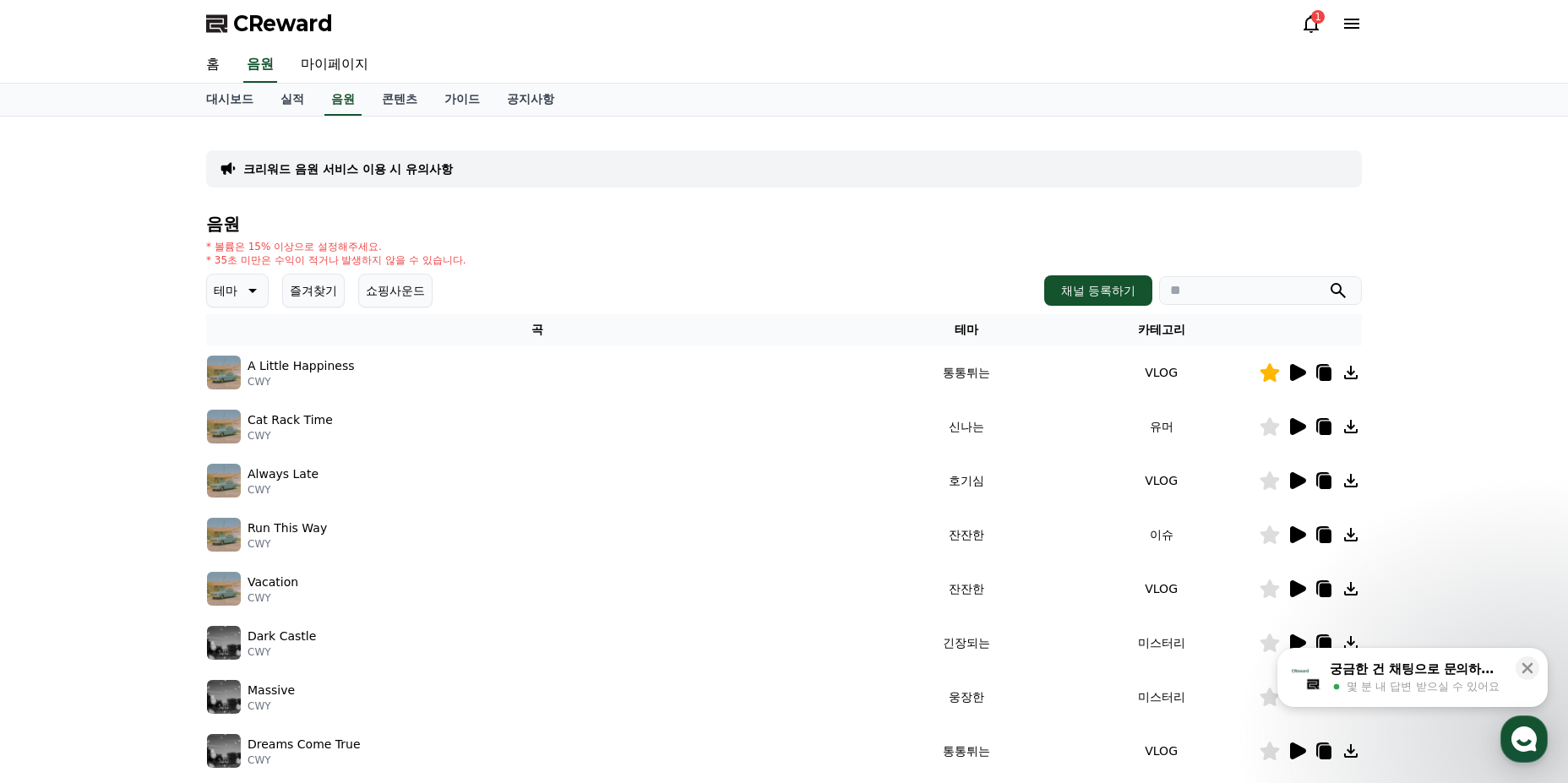
click at [314, 288] on button "즐겨찾기" at bounding box center [313, 290] width 63 height 34
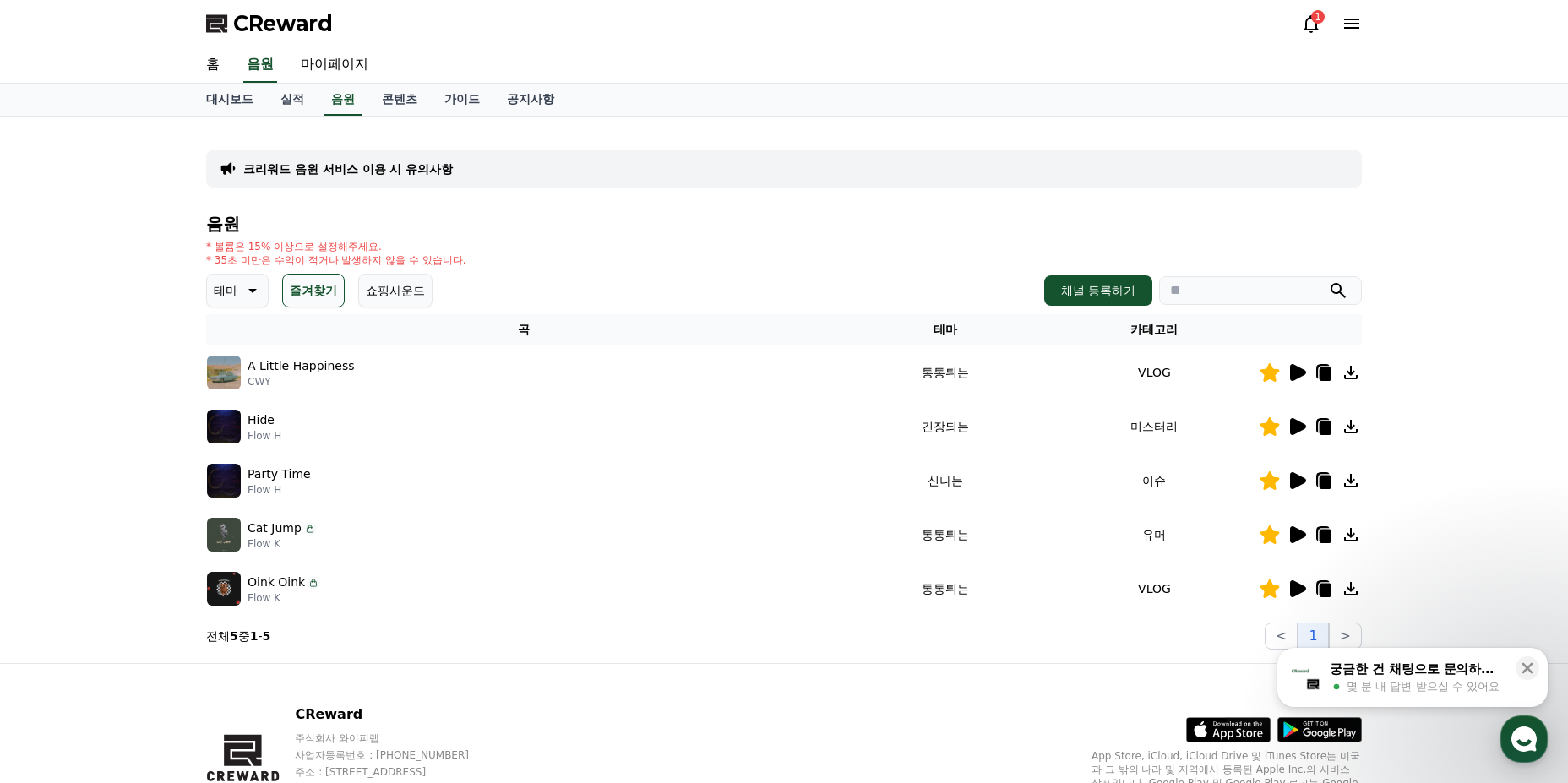
click at [1298, 370] on icon at bounding box center [1298, 372] width 16 height 17
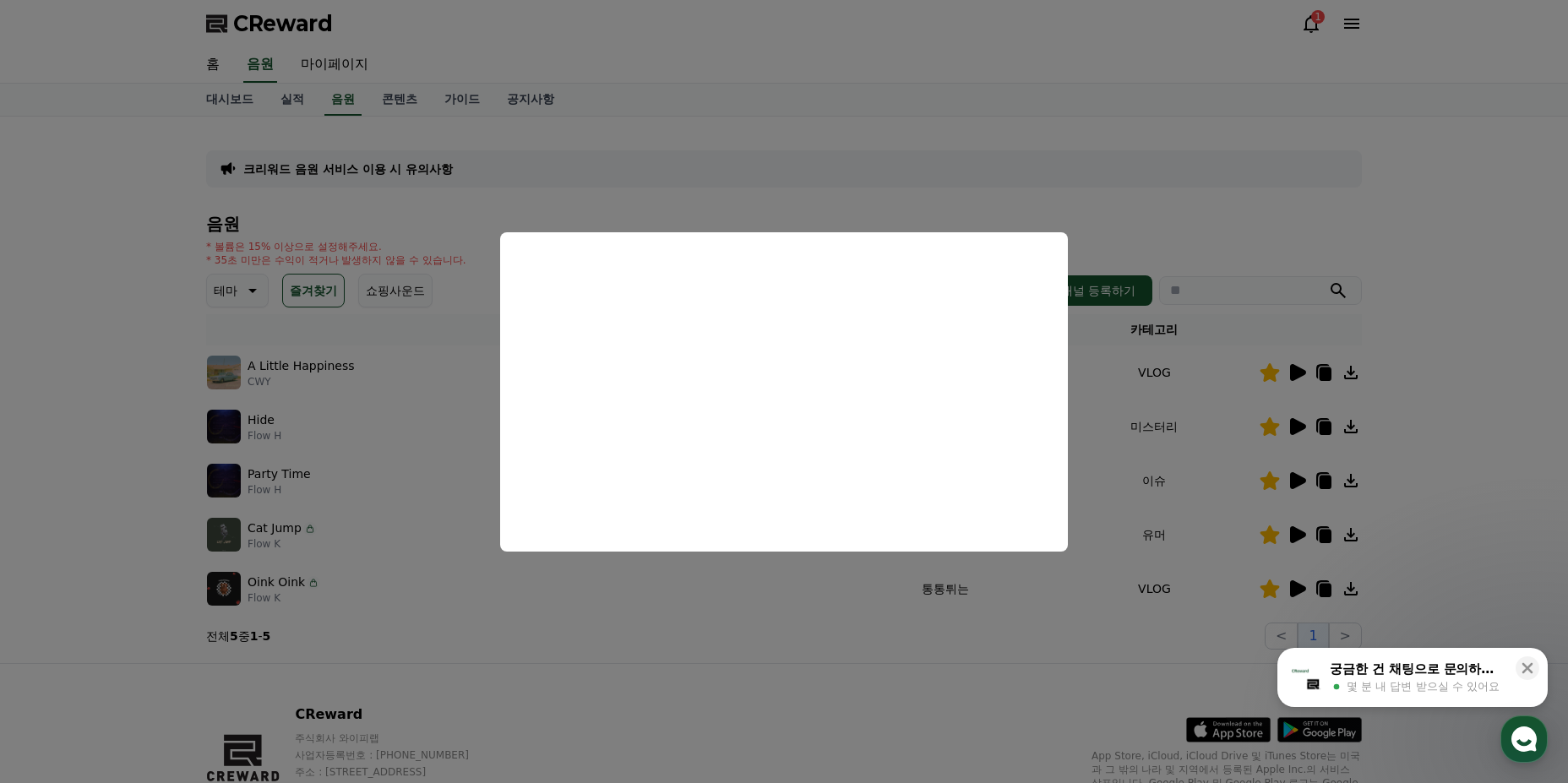
click at [999, 209] on button "close modal" at bounding box center [784, 392] width 1568 height 783
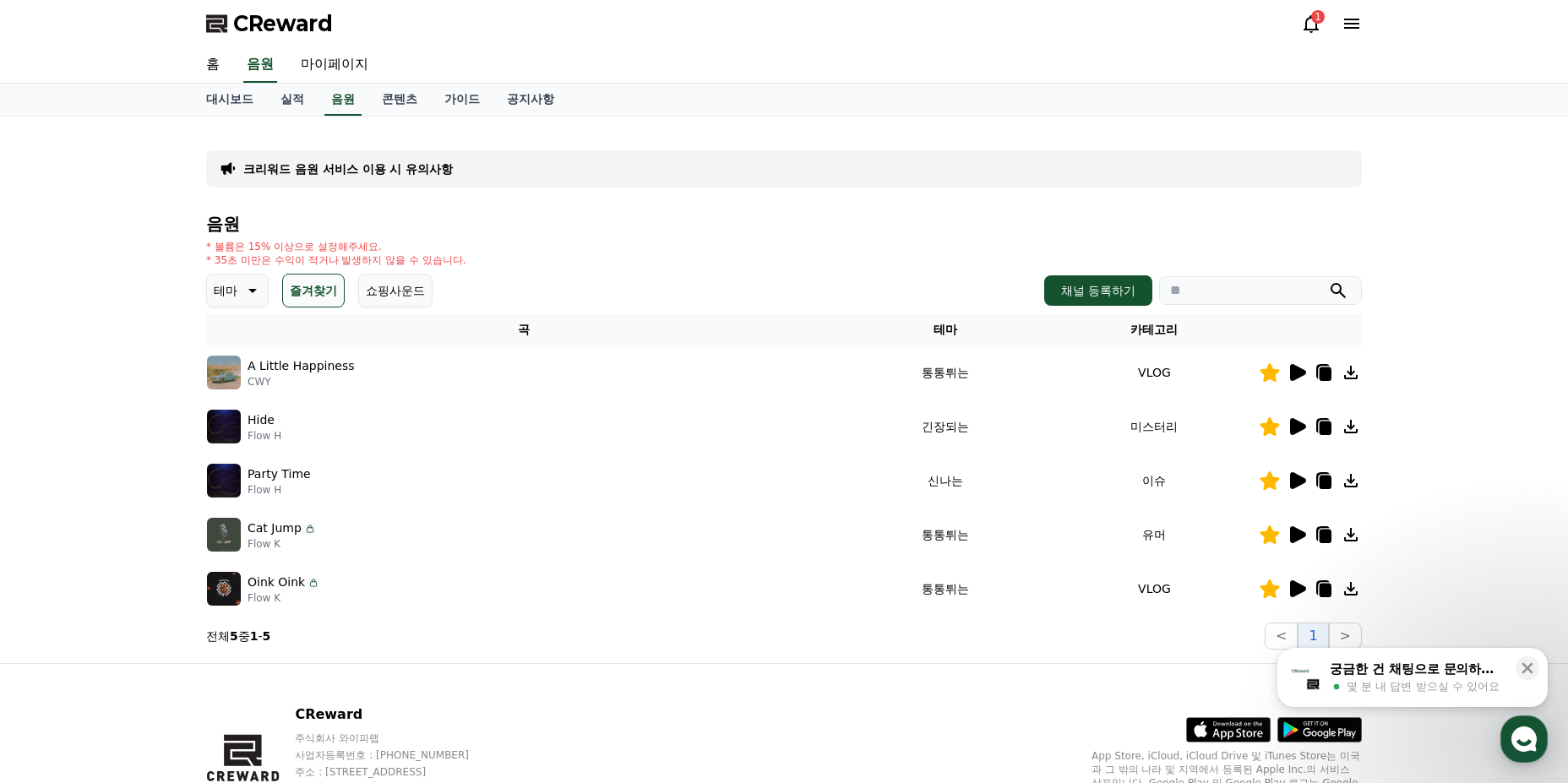
drag, startPoint x: 246, startPoint y: 381, endPoint x: 271, endPoint y: 387, distance: 25.7
click at [271, 387] on div "A Little Happiness CWY" at bounding box center [524, 372] width 634 height 34
copy p "CWY"
click at [365, 411] on div "Hide Flow H" at bounding box center [524, 426] width 634 height 34
drag, startPoint x: 247, startPoint y: 371, endPoint x: 384, endPoint y: 366, distance: 137.1
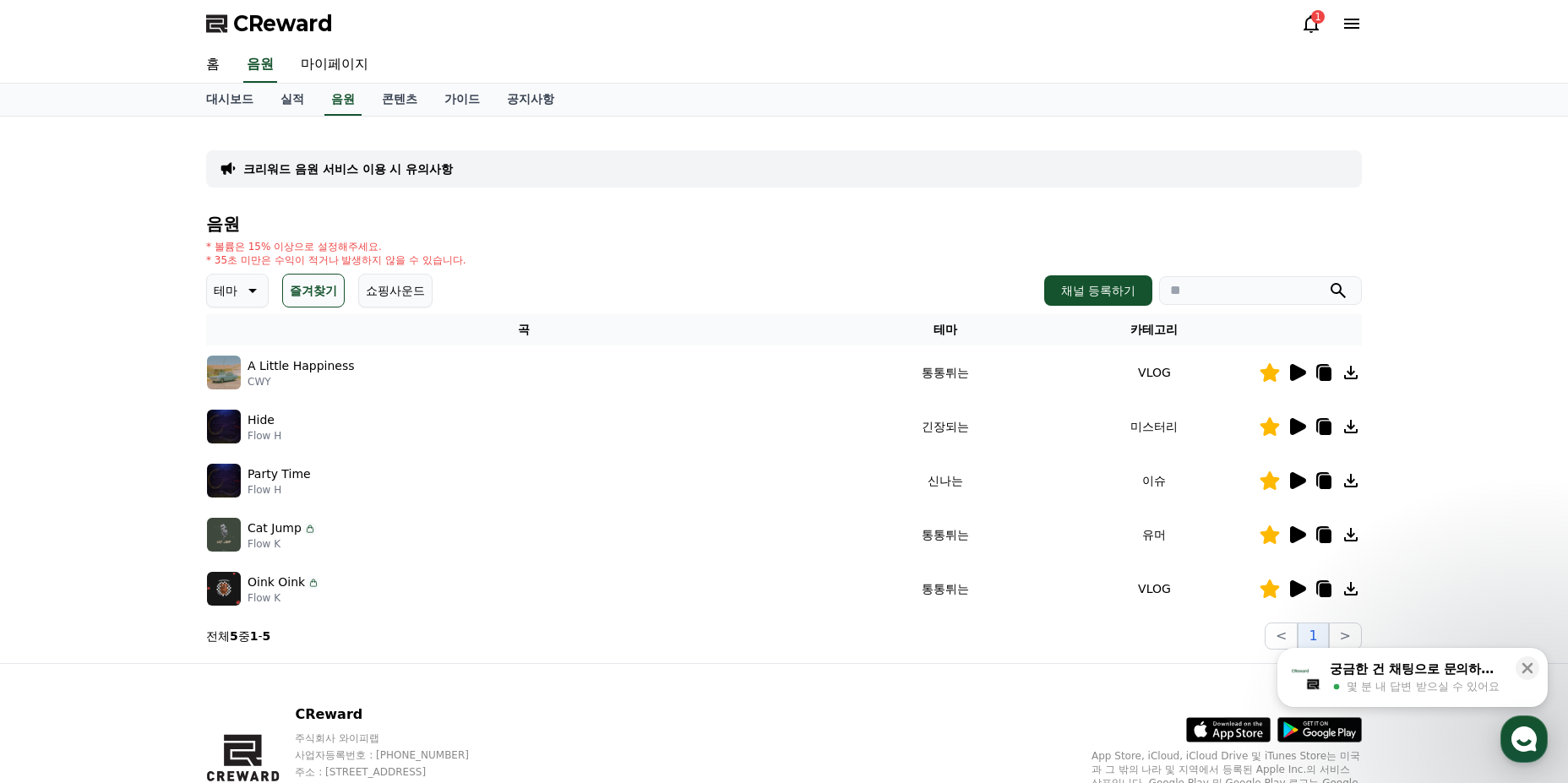
click at [384, 366] on div "A Little Happiness CWY" at bounding box center [524, 372] width 634 height 34
copy p "A Little Happiness"
